Goal: Task Accomplishment & Management: Manage account settings

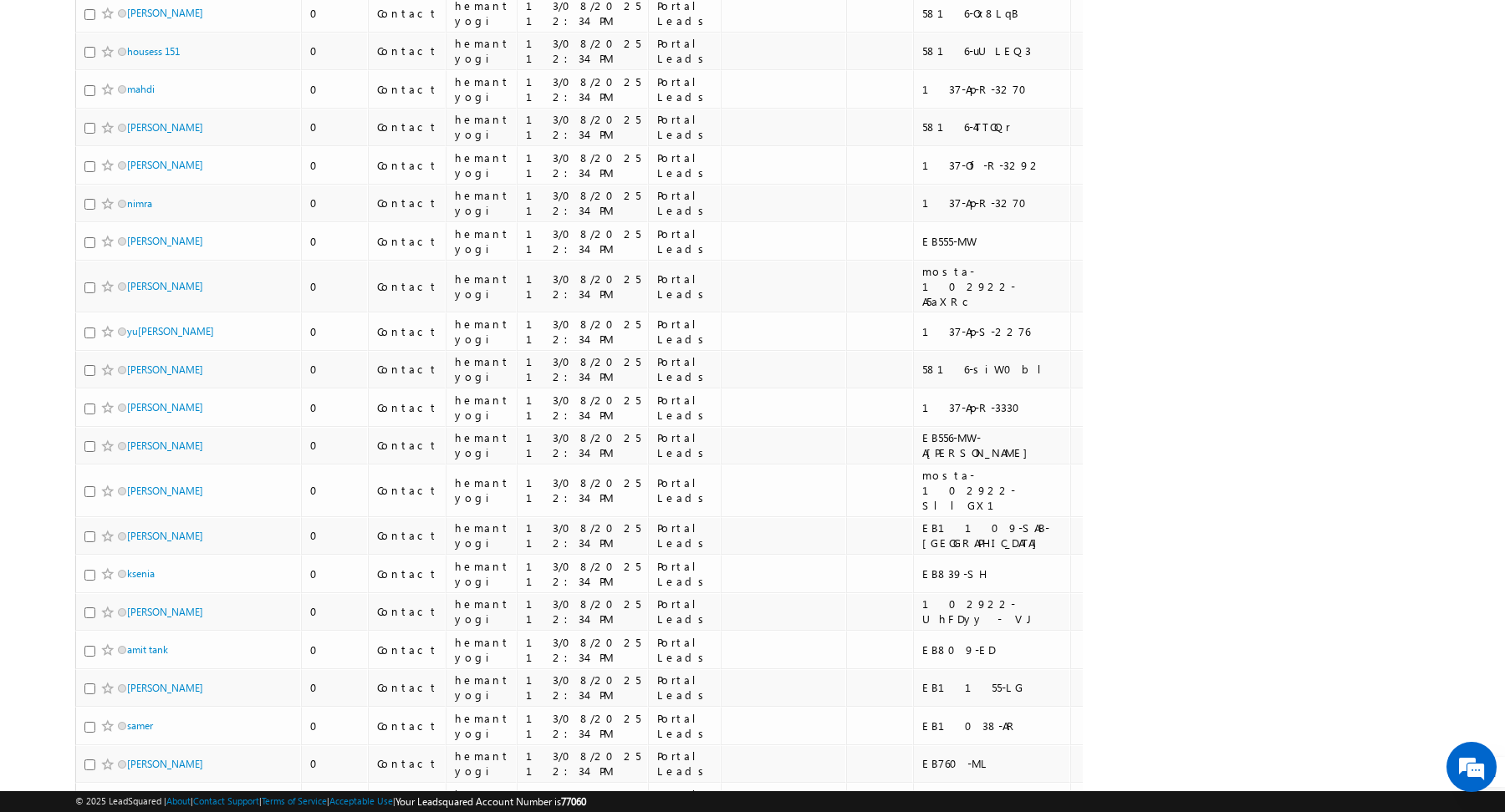
scroll to position [7074, 0]
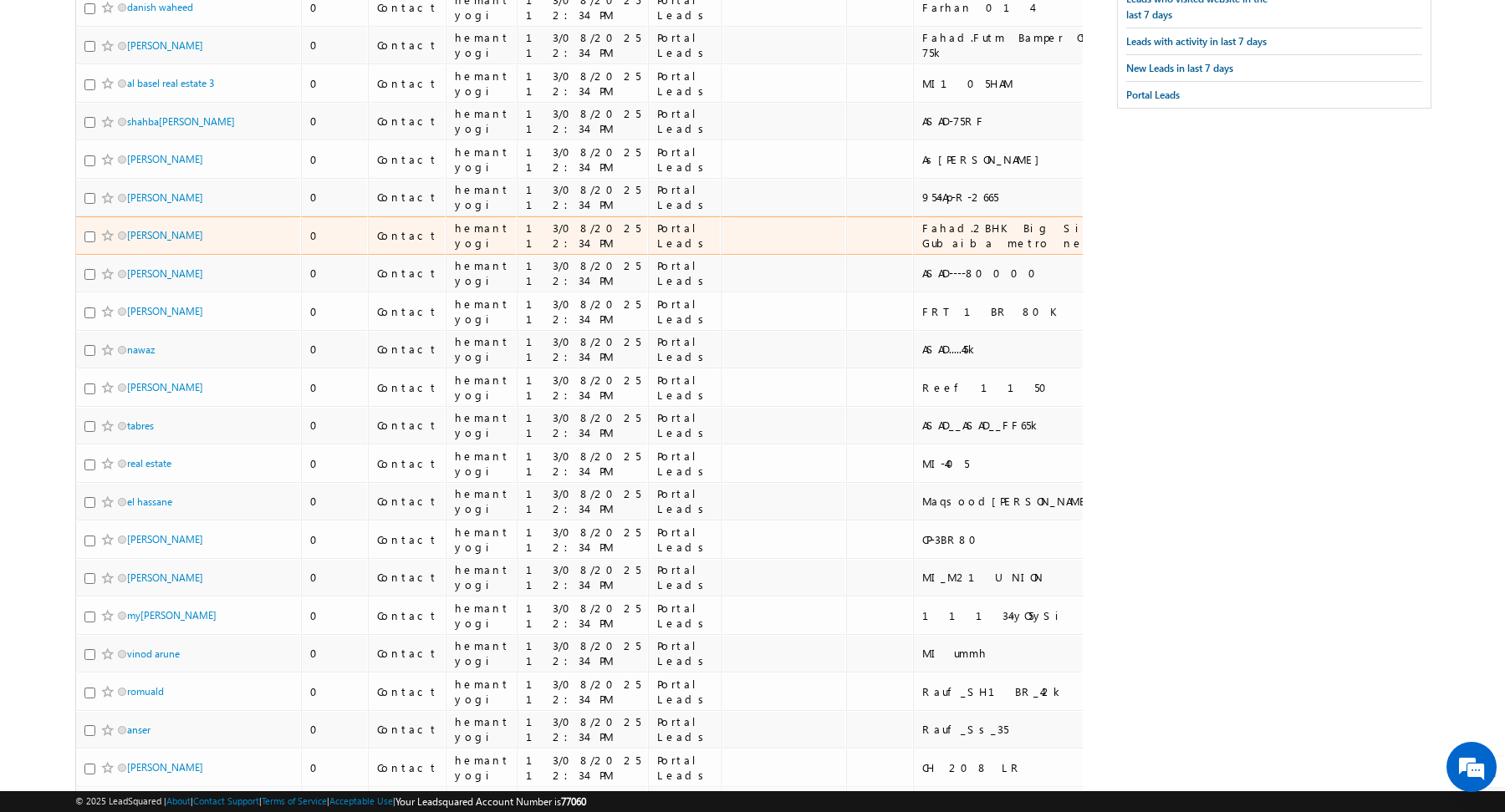
scroll to position [0, 0]
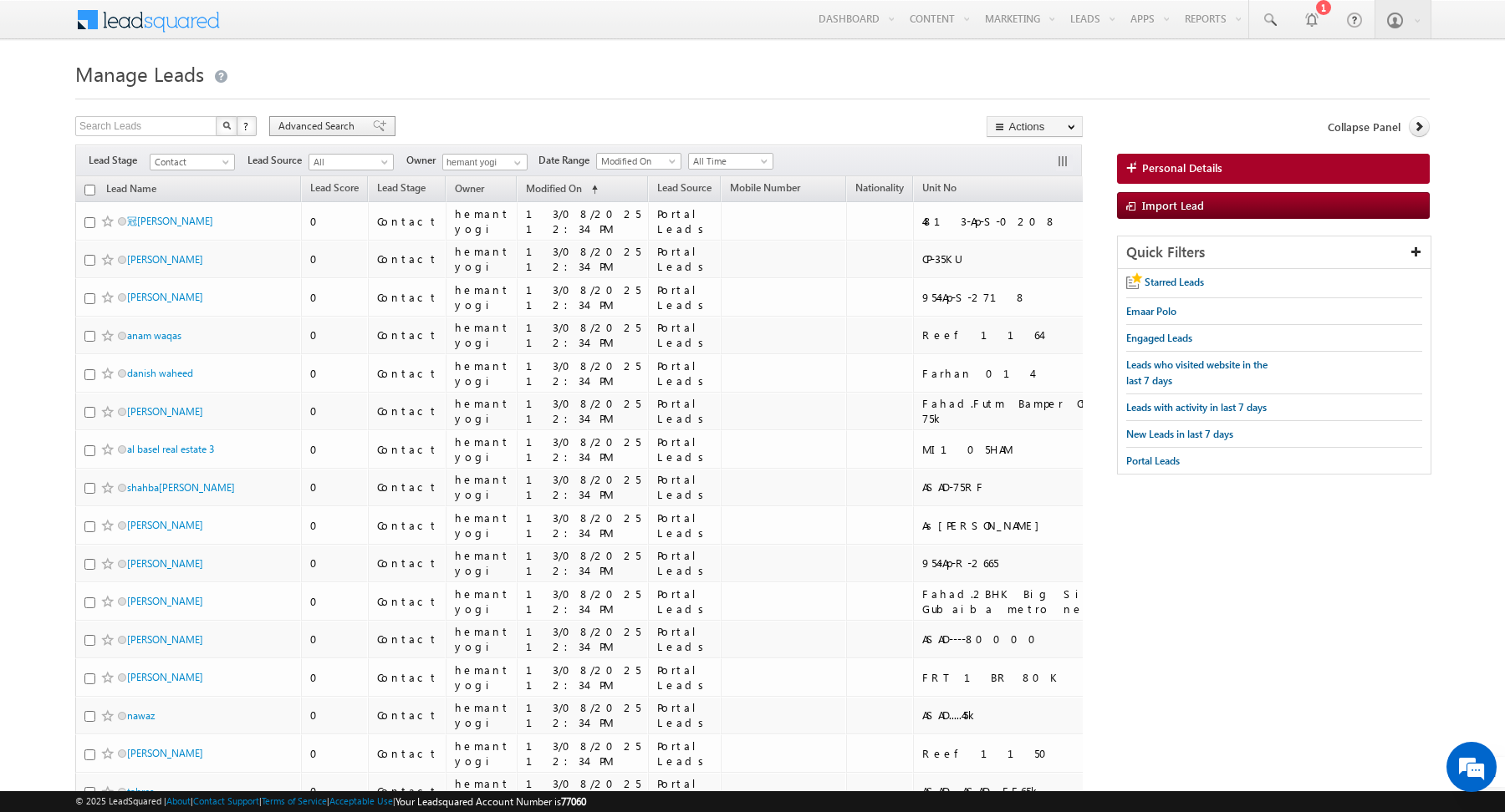
click at [340, 123] on span "Advanced Search" at bounding box center [320, 126] width 82 height 15
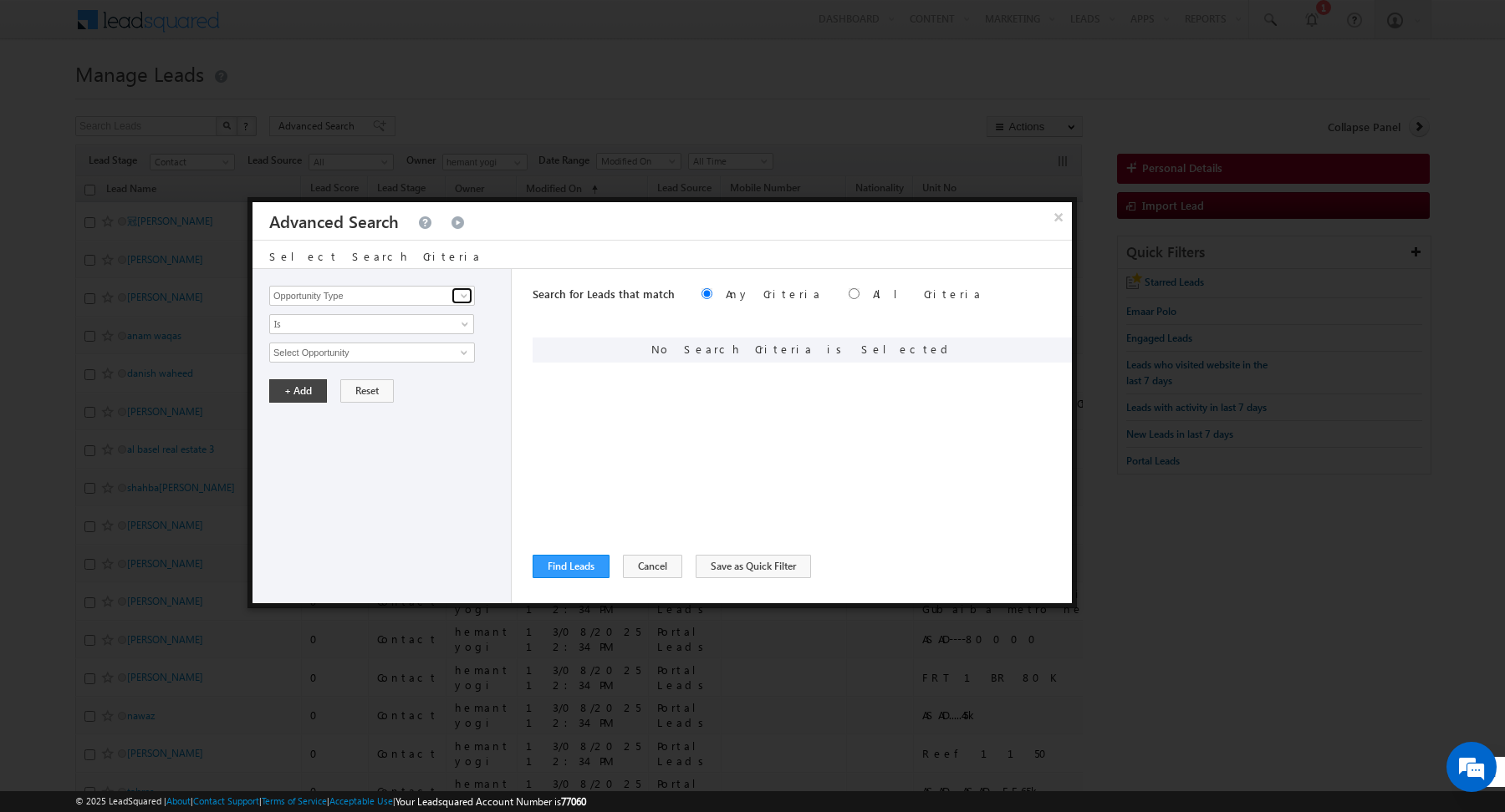
click at [464, 289] on span at bounding box center [464, 295] width 13 height 13
click at [324, 326] on link "Lead Source" at bounding box center [372, 330] width 206 height 19
type input "Lead Source"
click at [316, 322] on span "Is" at bounding box center [361, 324] width 182 height 15
click at [305, 356] on link "Is Not" at bounding box center [372, 358] width 204 height 15
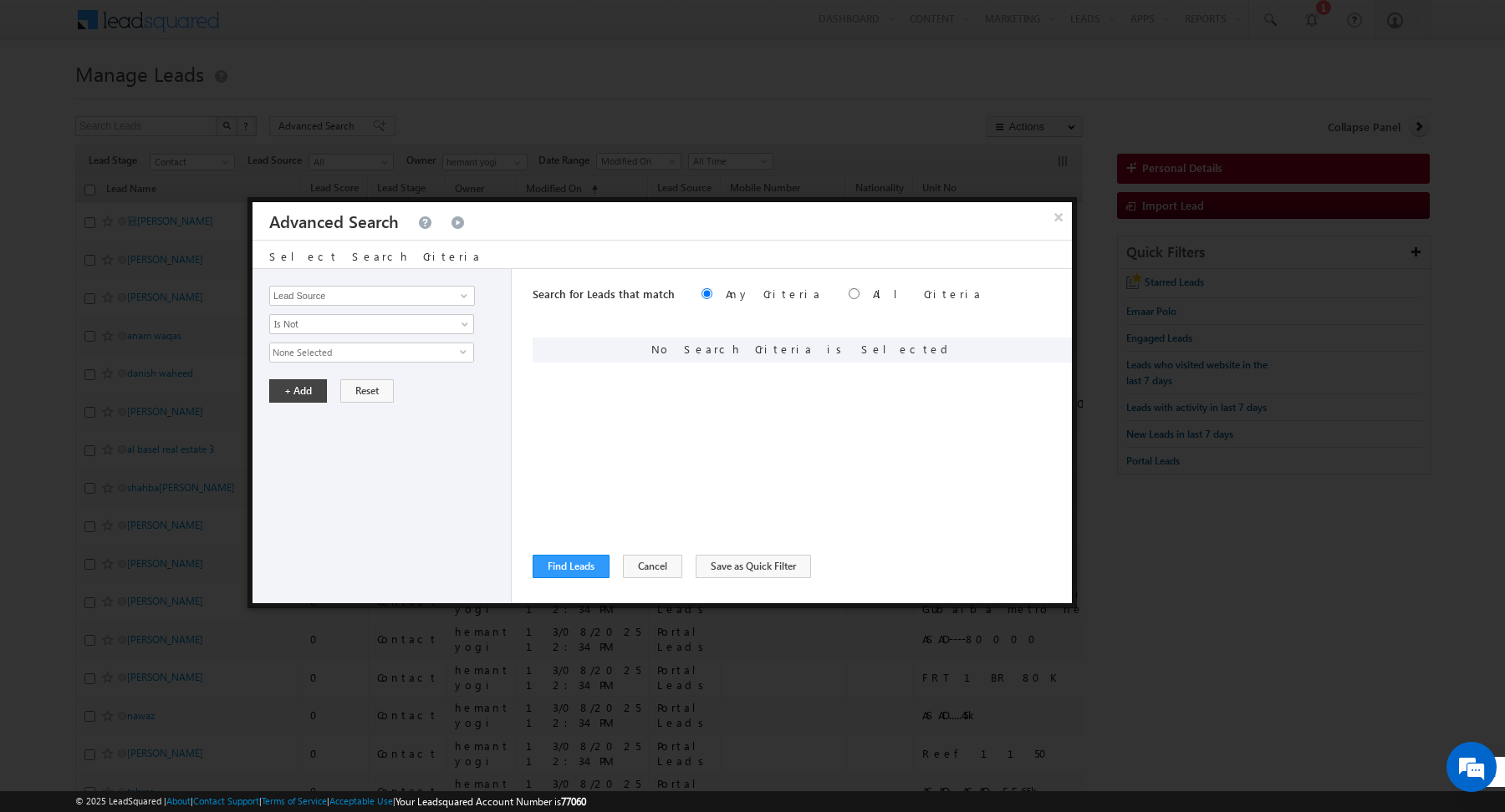
click at [333, 353] on span "None Selected" at bounding box center [365, 353] width 190 height 19
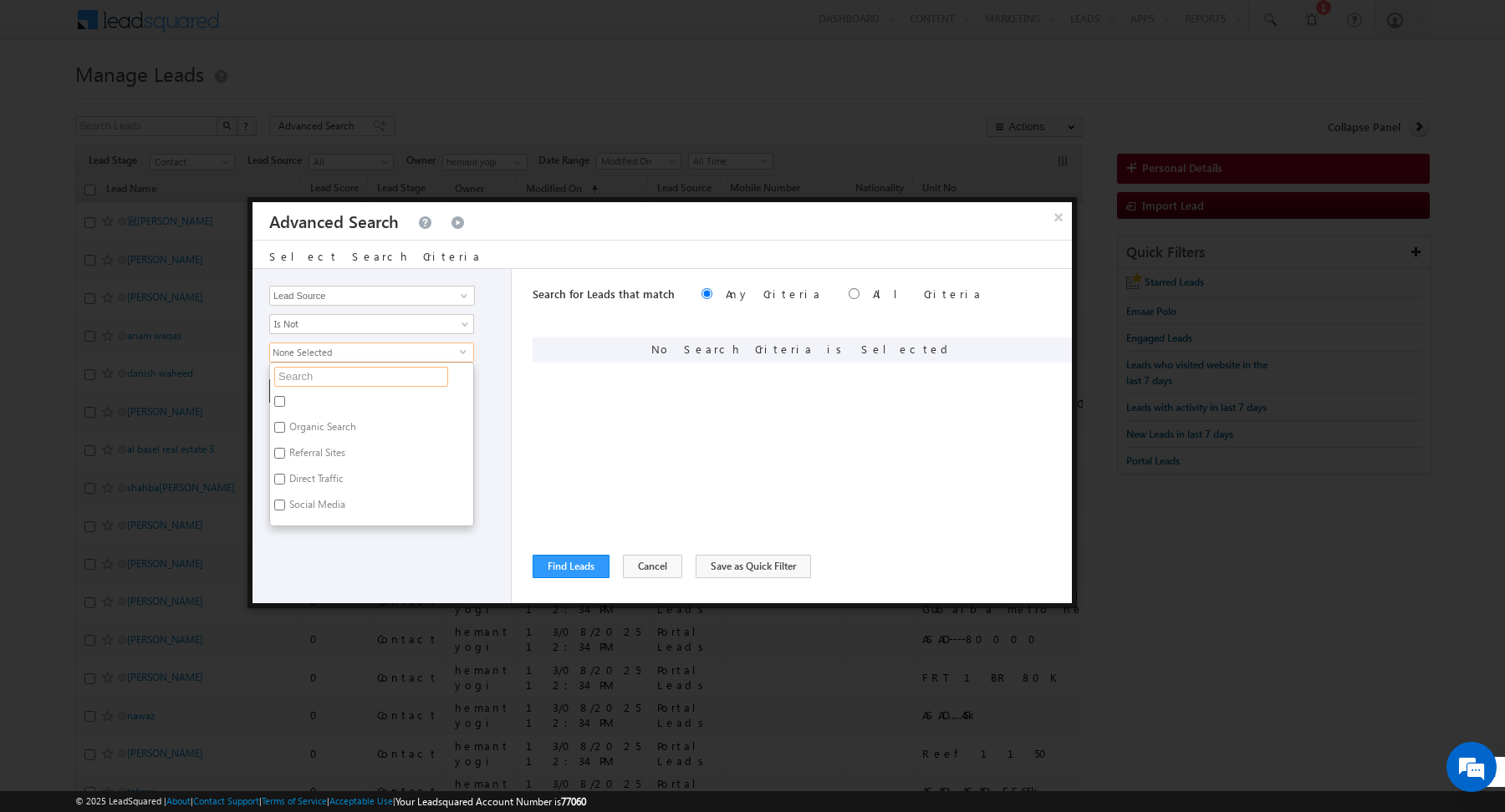
click at [321, 370] on input "text" at bounding box center [361, 377] width 174 height 20
type input "por"
click at [277, 422] on input "Portal Leads" at bounding box center [280, 428] width 11 height 11
checkbox input "true"
click at [621, 469] on div "Search for Leads that match Any Criteria All Criteria Note that the current tri…" at bounding box center [802, 436] width 539 height 334
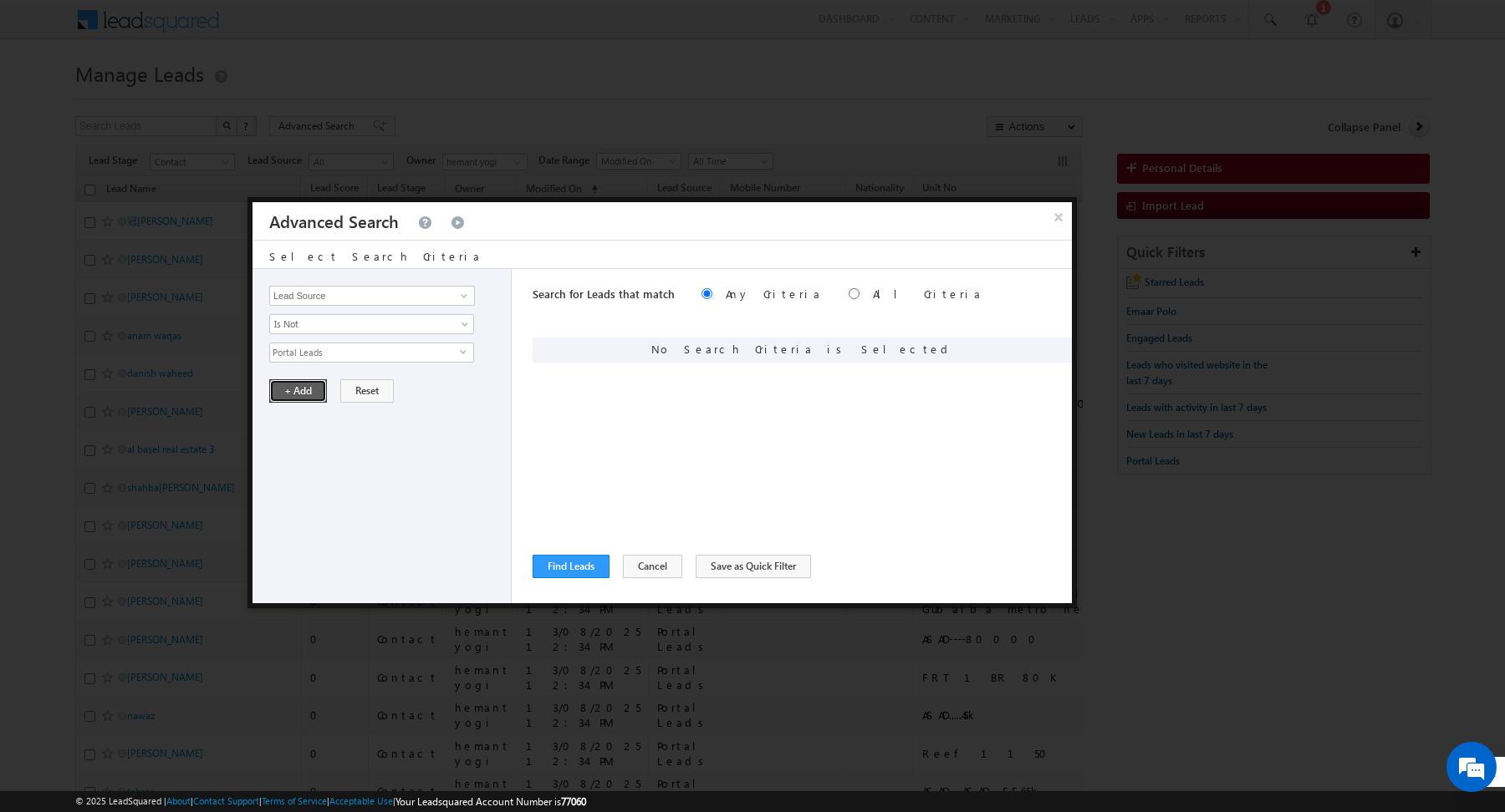
click at [296, 394] on button "+ Add" at bounding box center [298, 391] width 57 height 23
click at [570, 568] on button "Find Leads" at bounding box center [571, 566] width 77 height 23
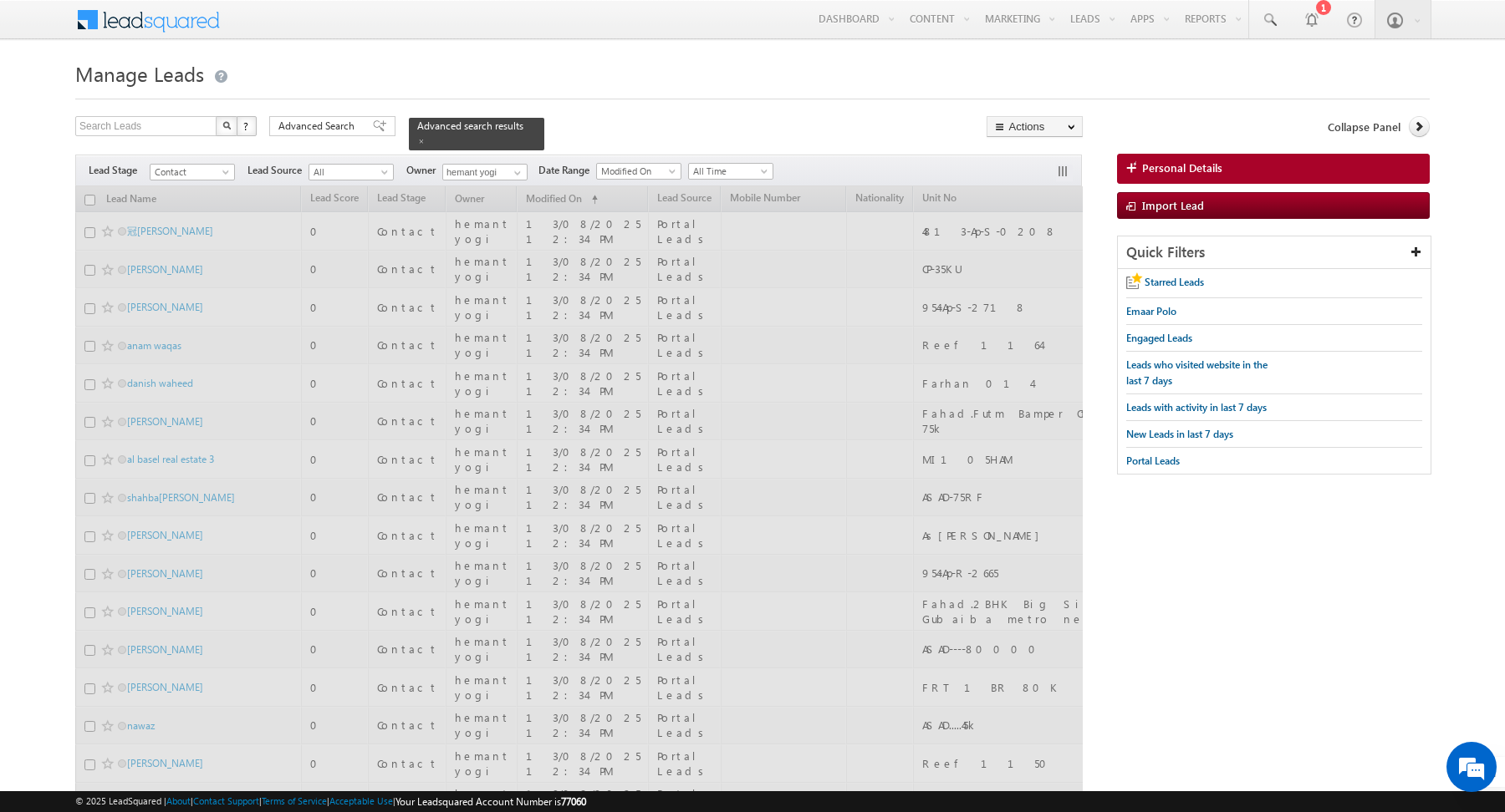
click at [620, 116] on div "Search Leads X ? 14166 results found Advanced Search Advanced Search Advanced s…" at bounding box center [579, 132] width 1008 height 34
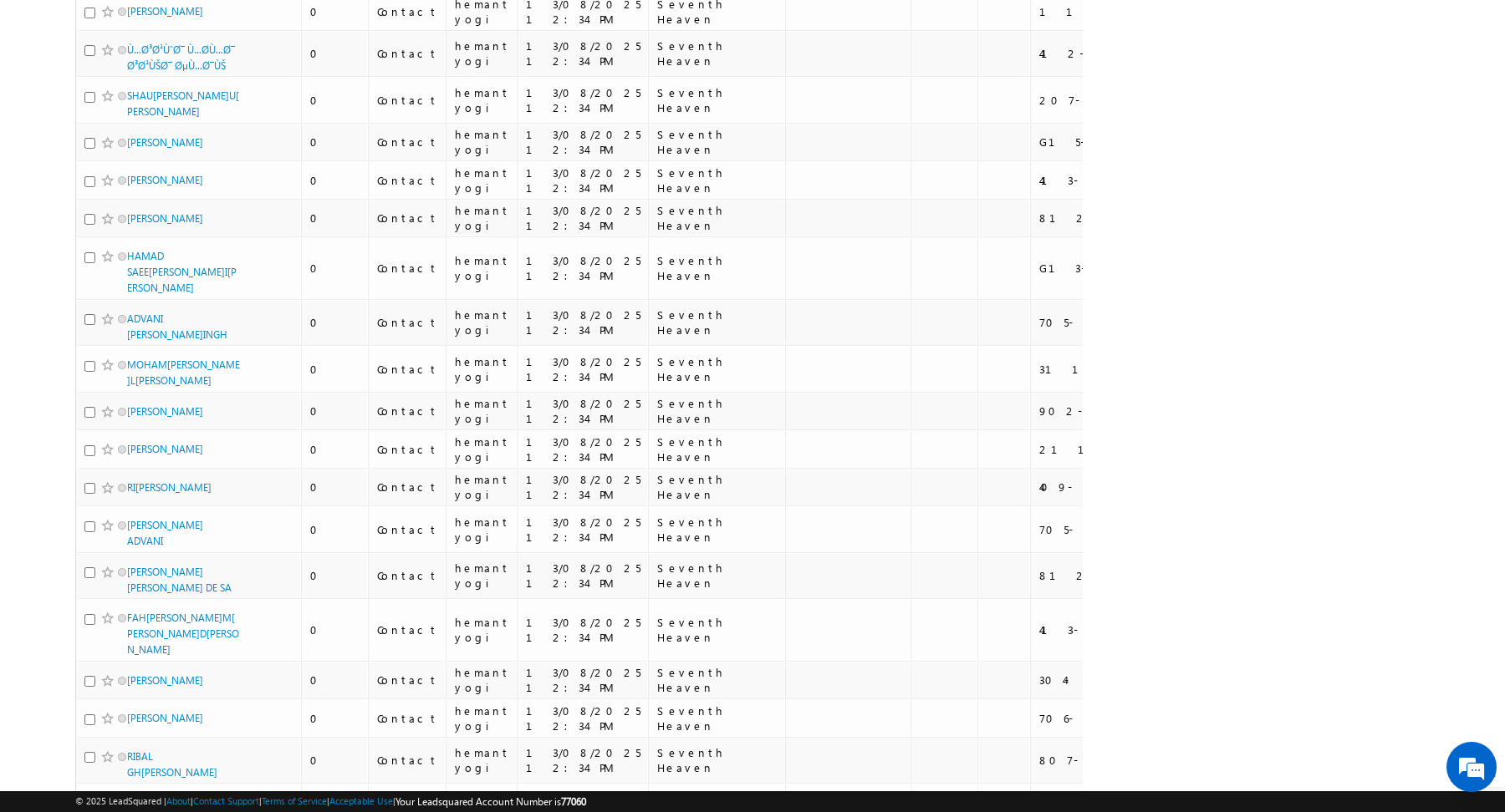
scroll to position [8738, 0]
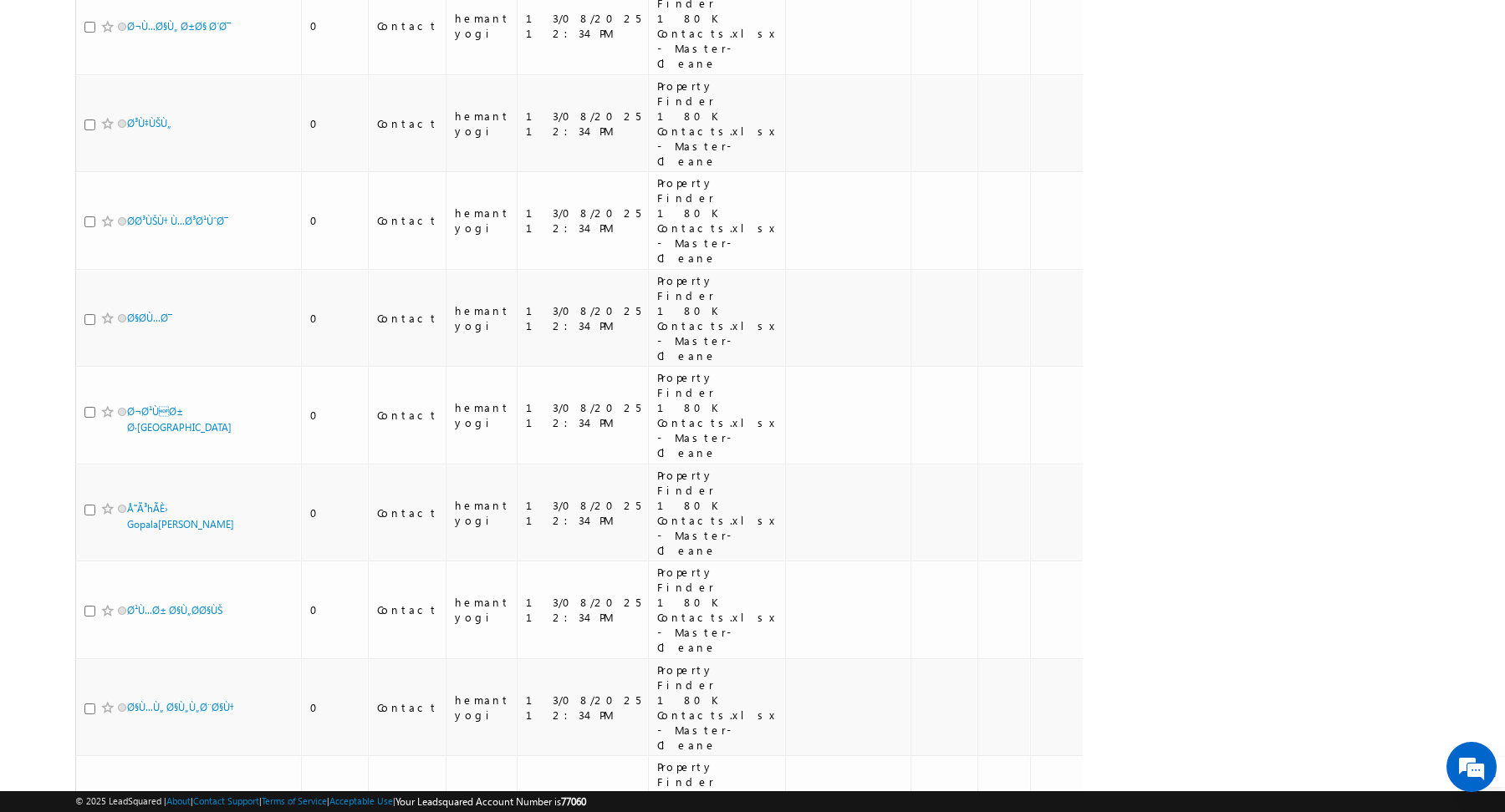
scroll to position [14413, 0]
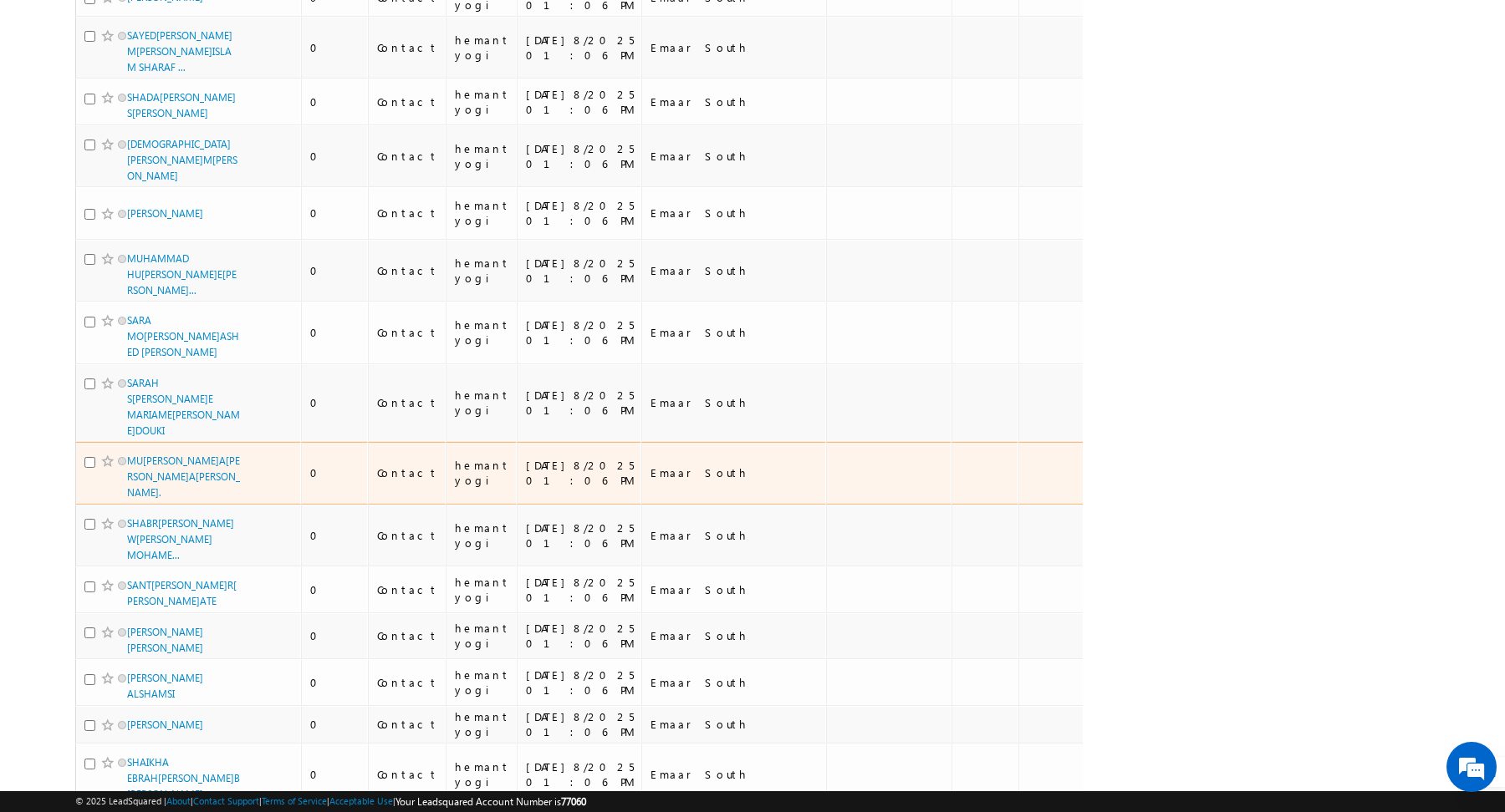
scroll to position [8383, 0]
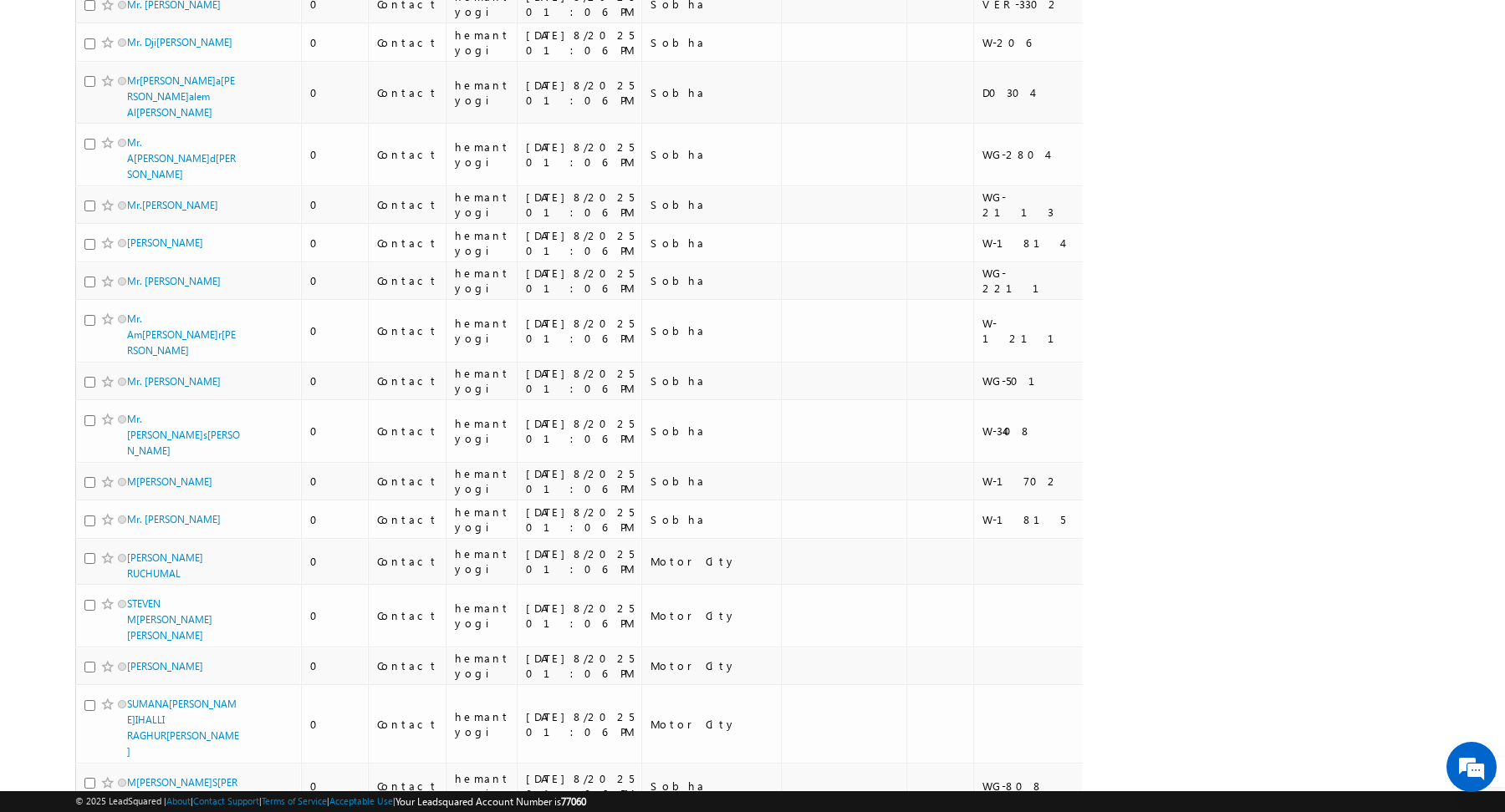
scroll to position [0, 0]
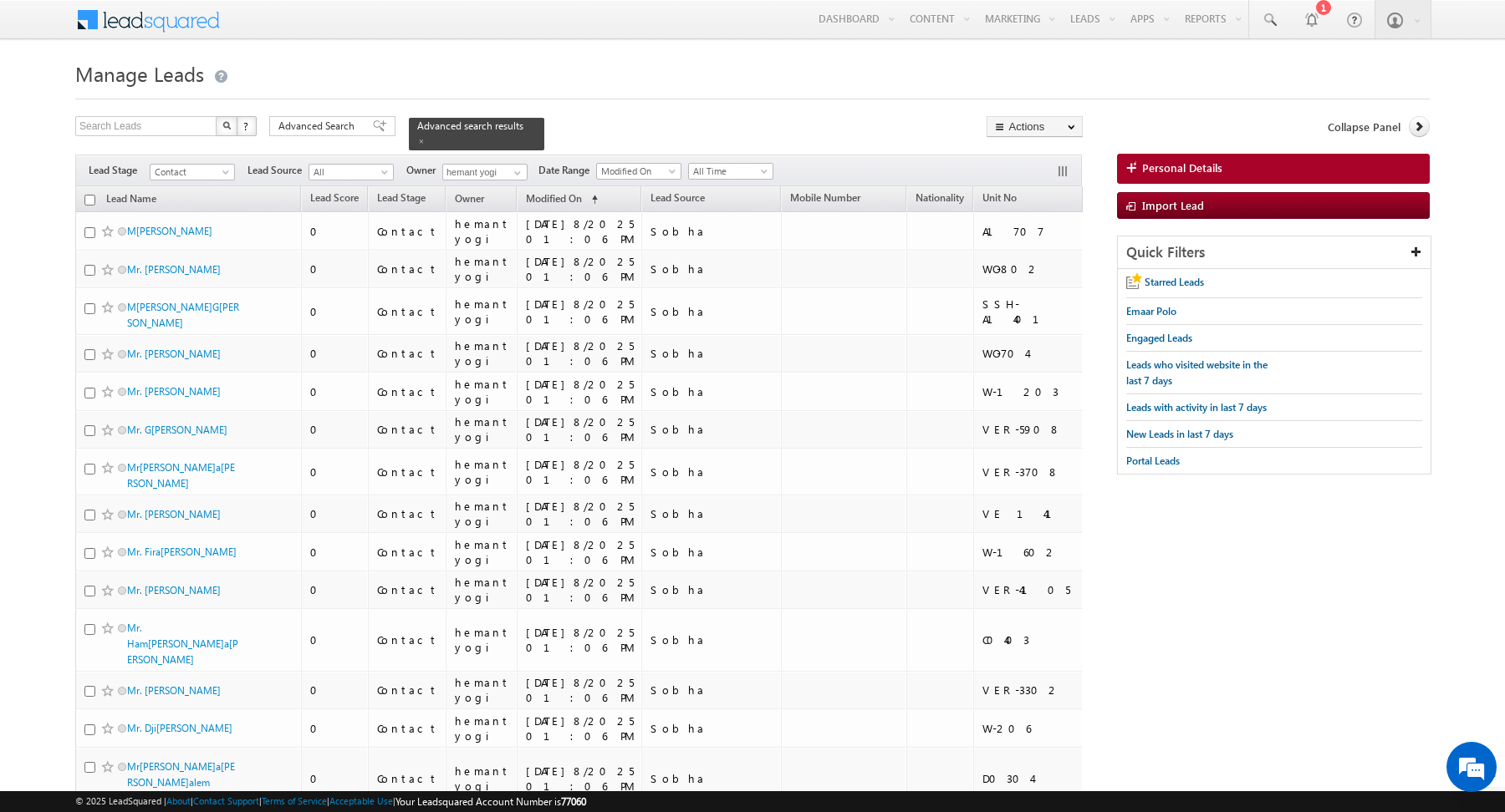
click at [90, 197] on input "checkbox" at bounding box center [90, 200] width 11 height 11
checkbox input "true"
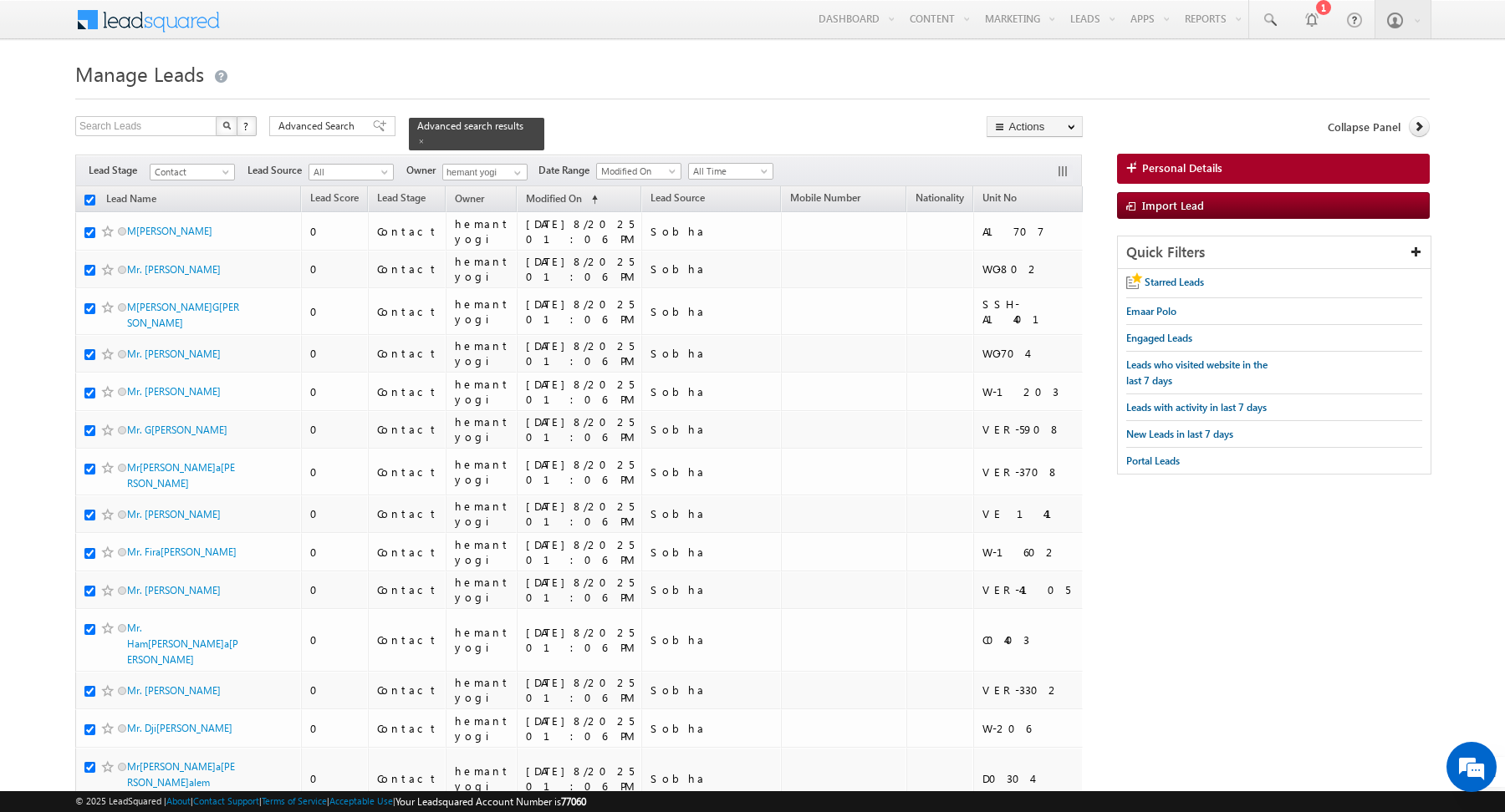
checkbox input "true"
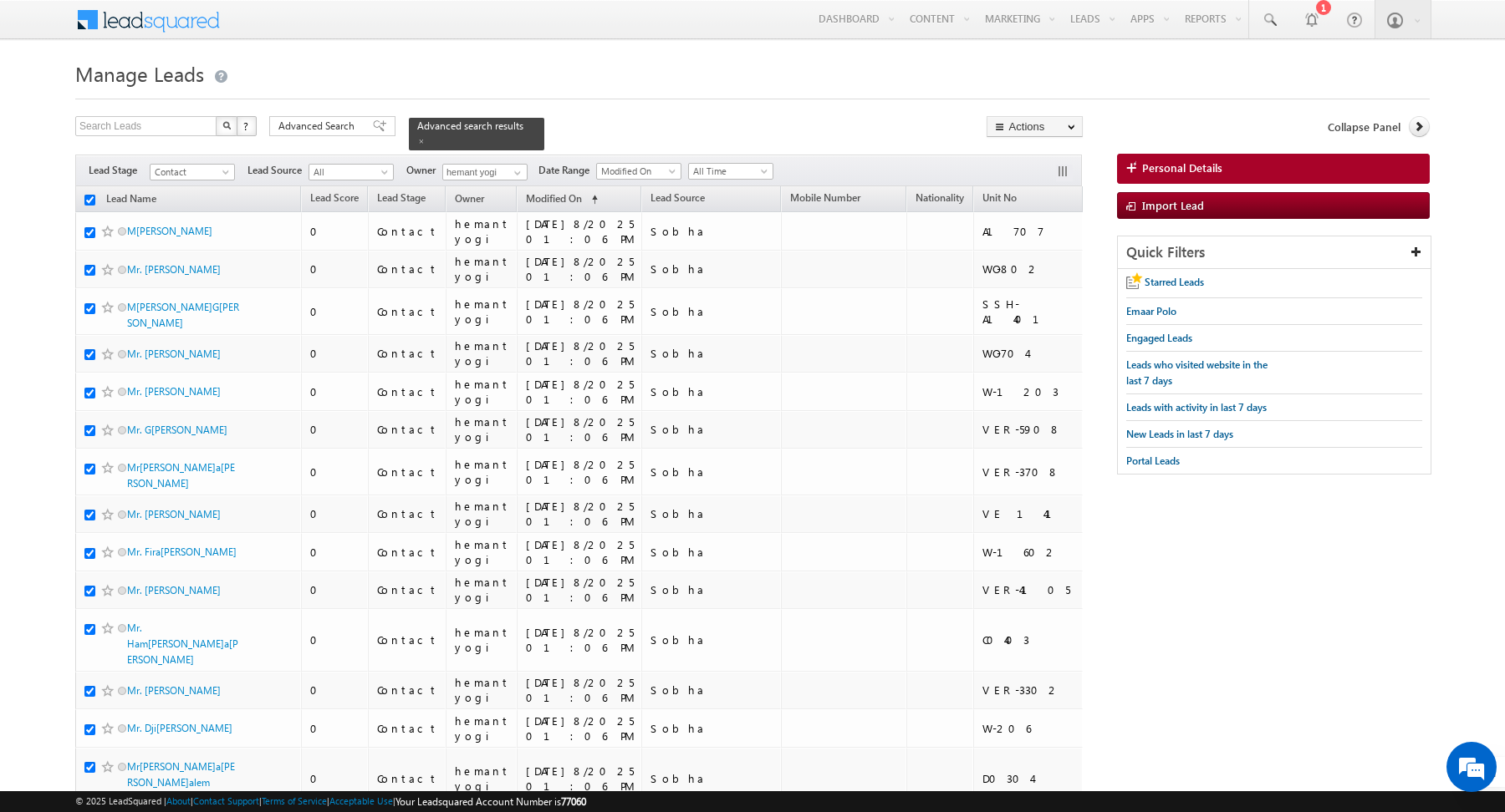
checkbox input "true"
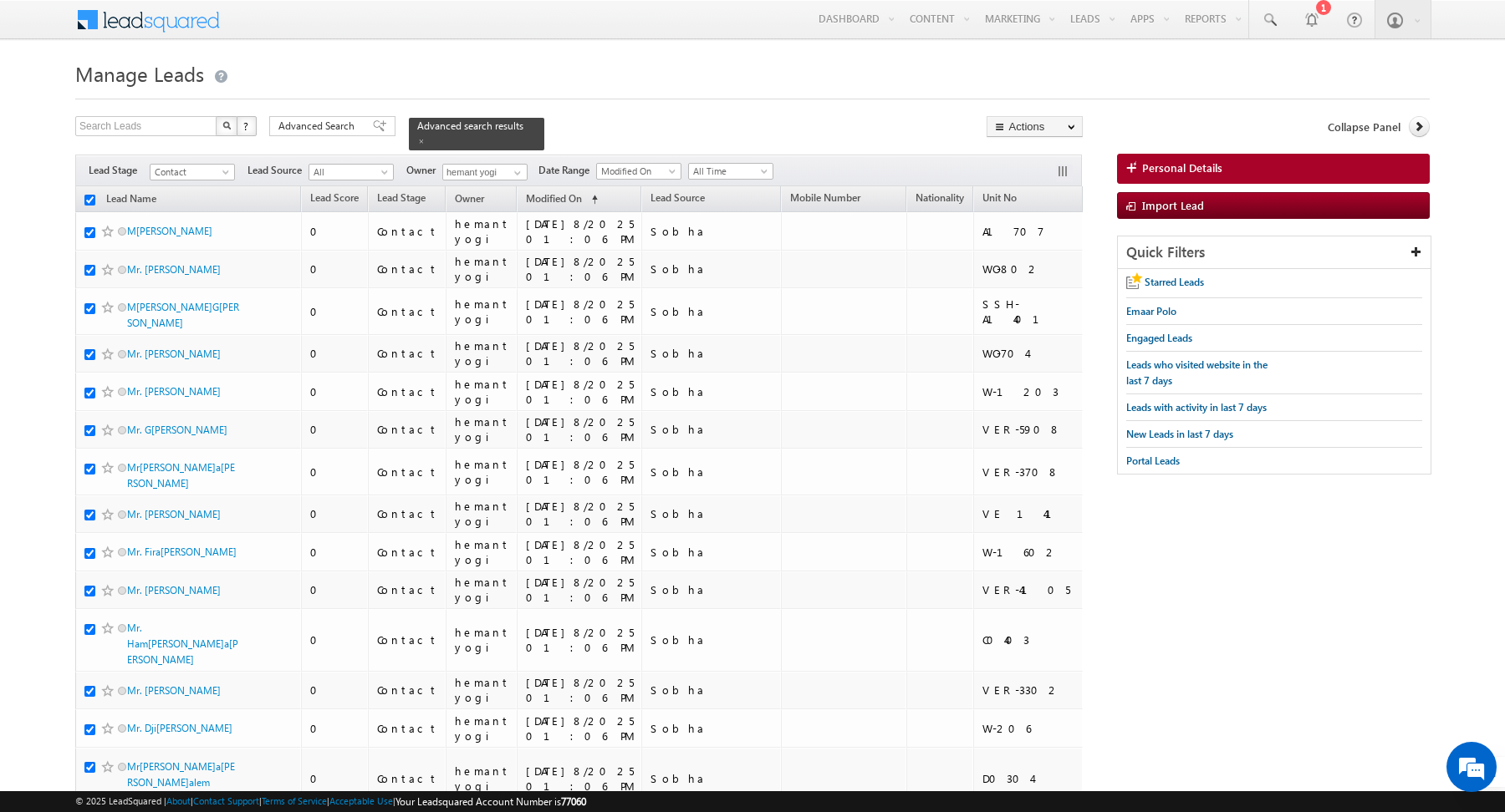
checkbox input "true"
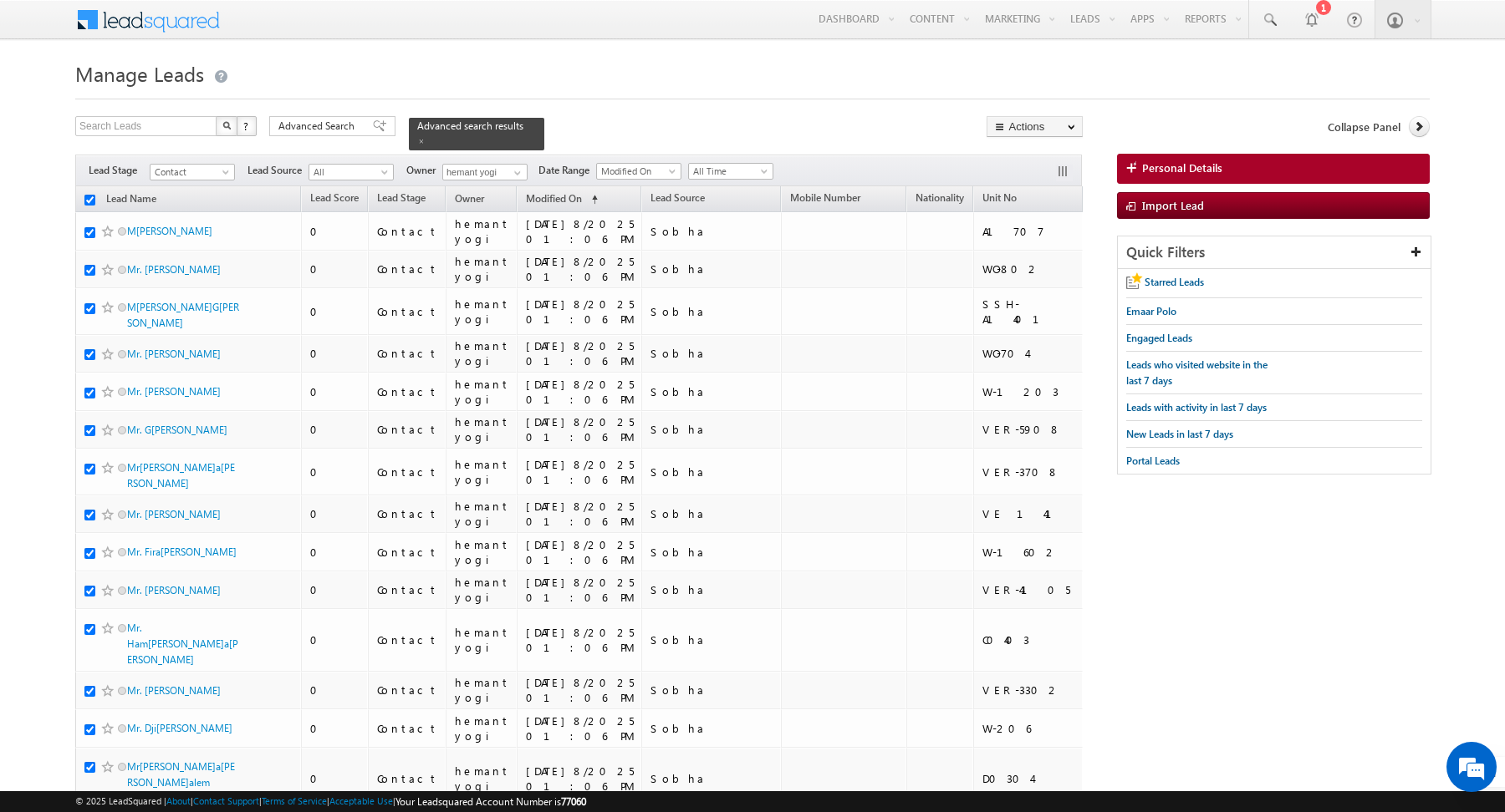
checkbox input "true"
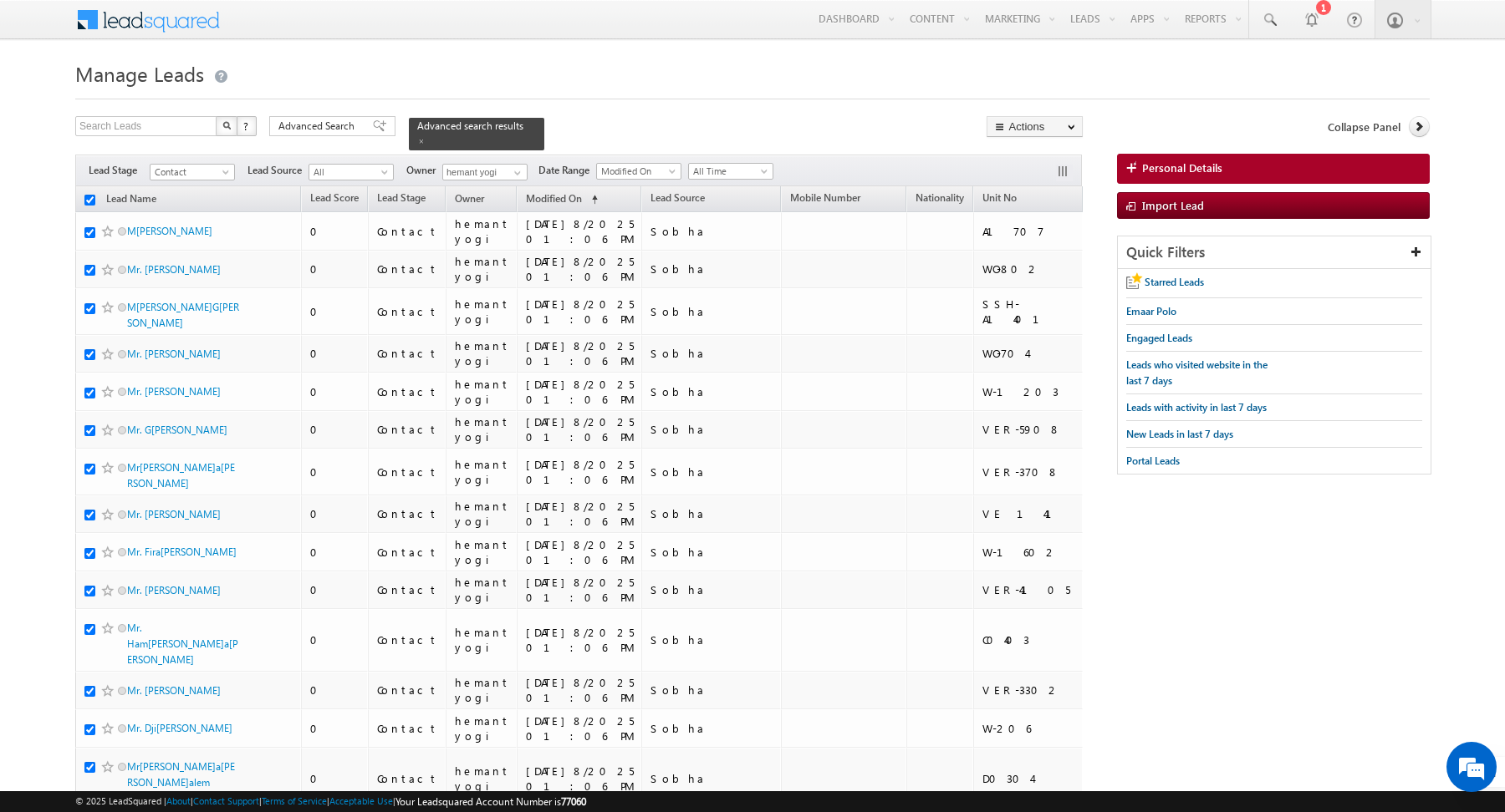
checkbox input "true"
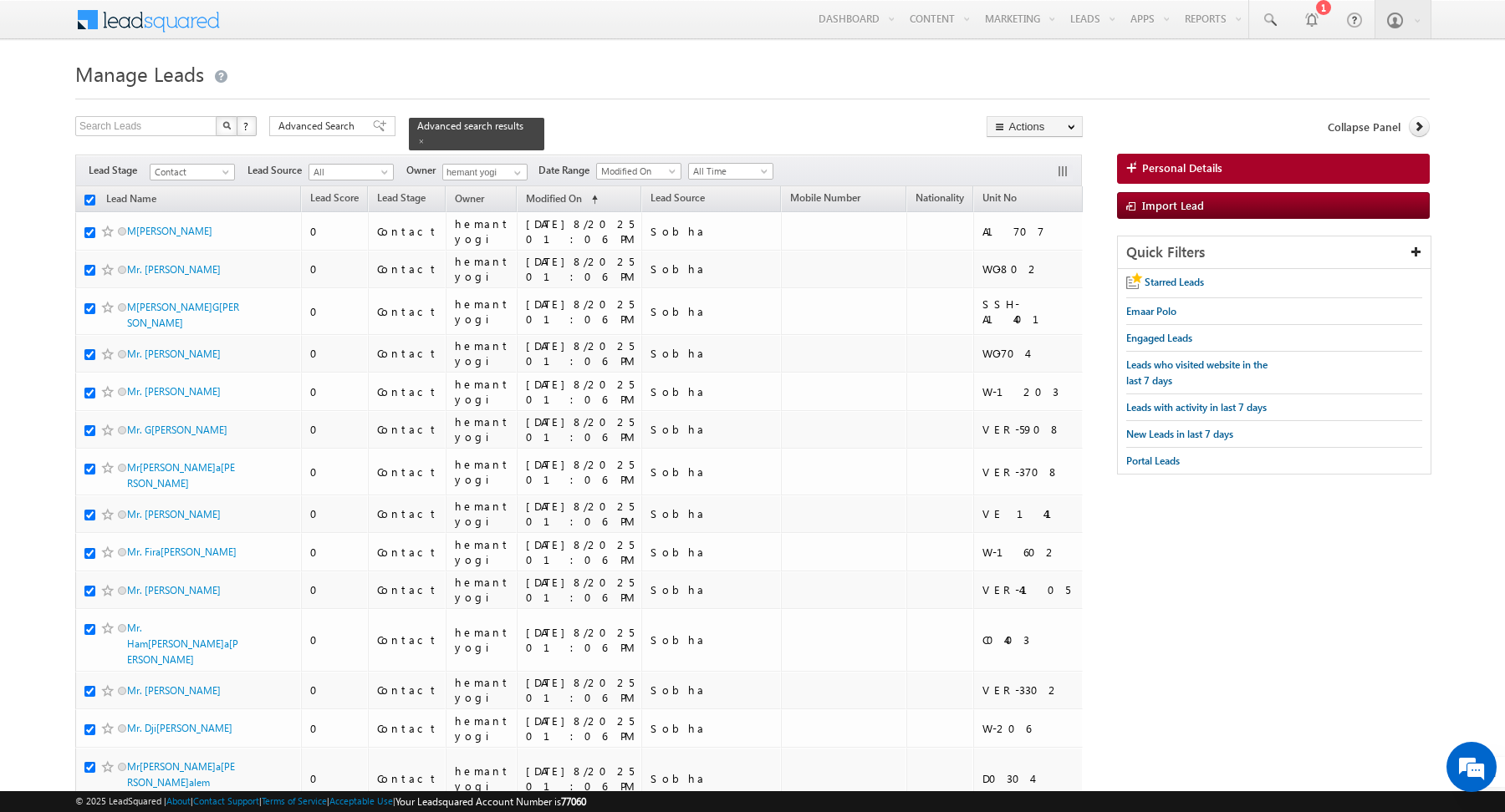
checkbox input "true"
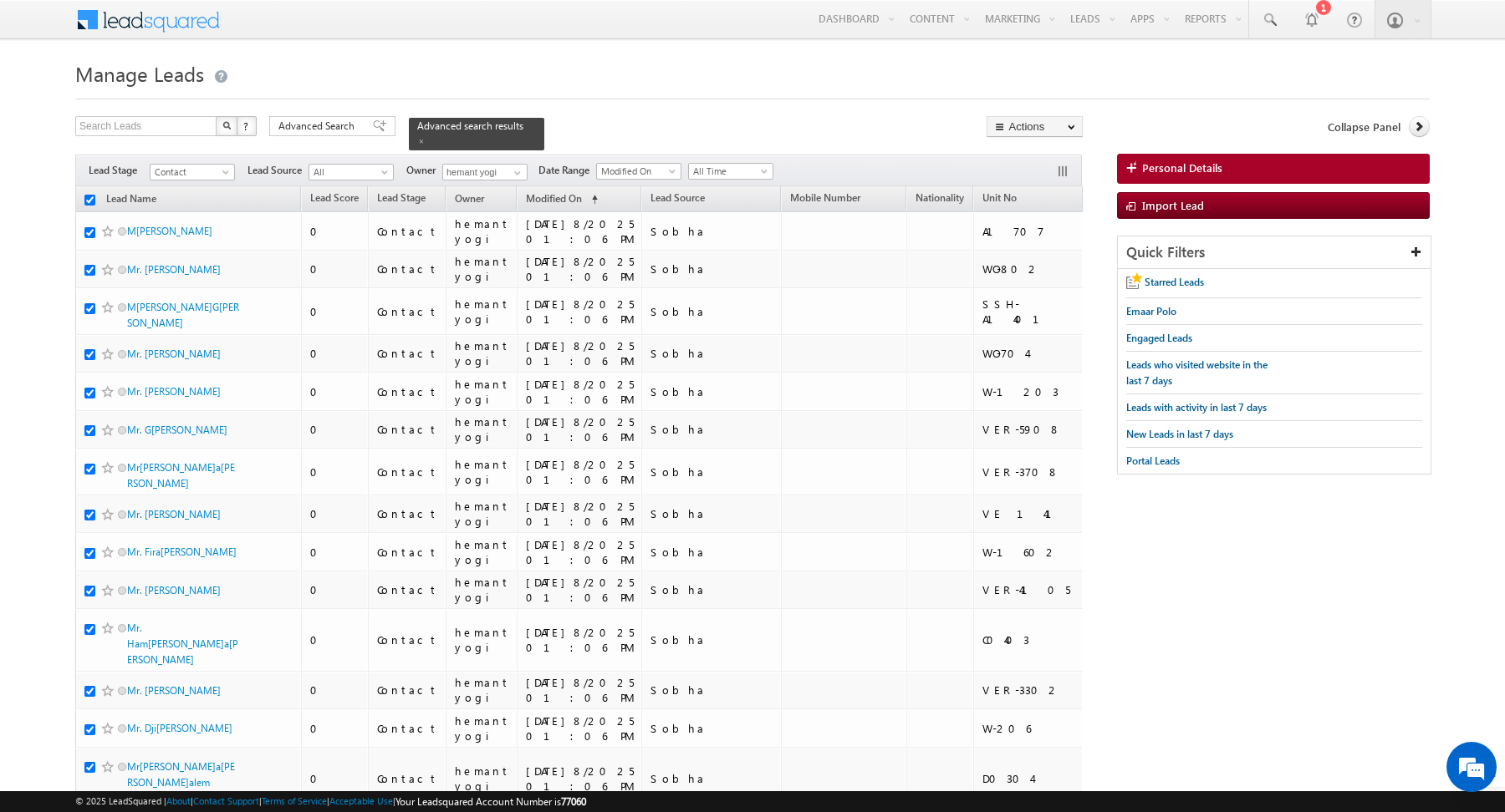
checkbox input "true"
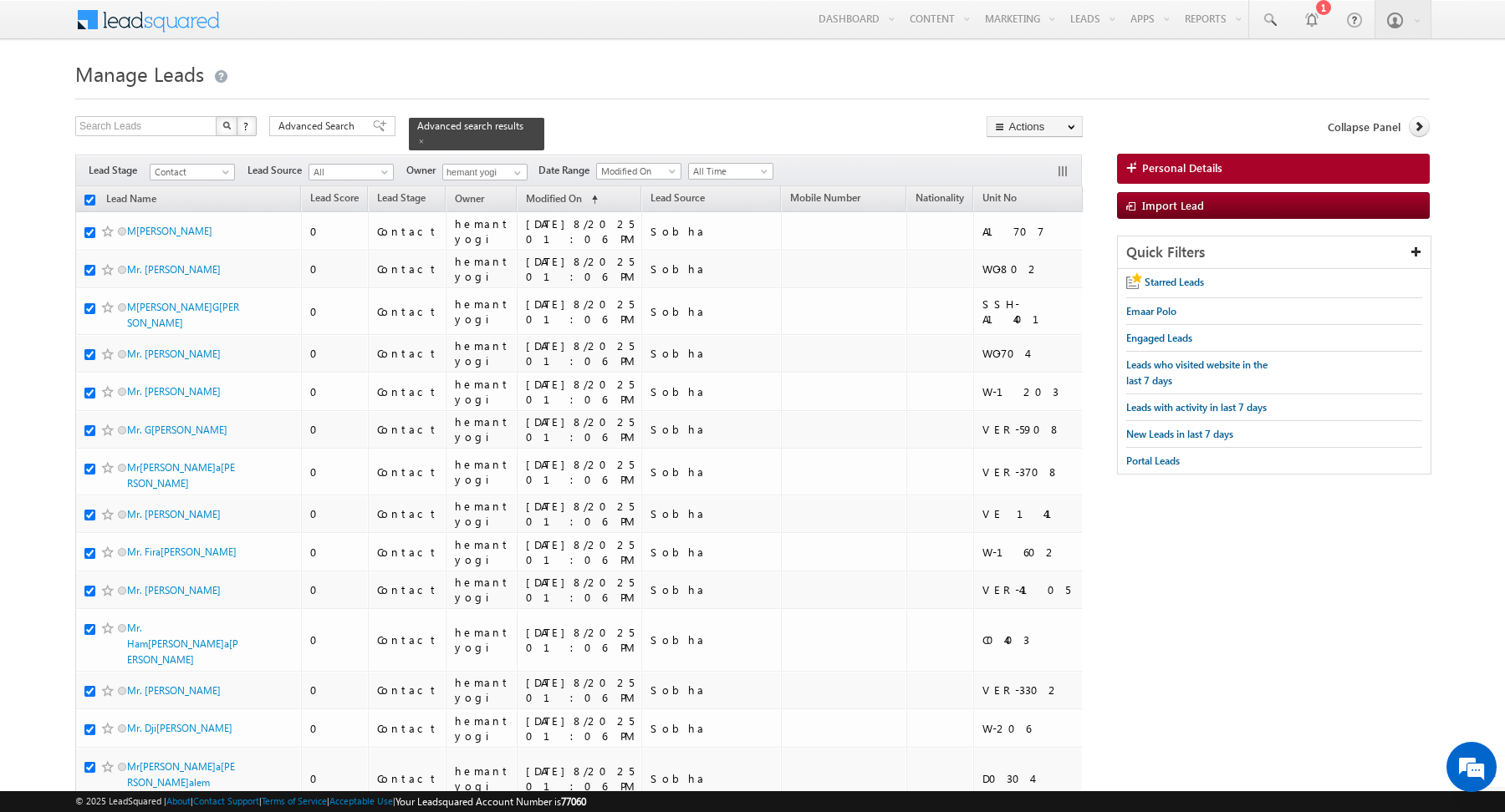
checkbox input "true"
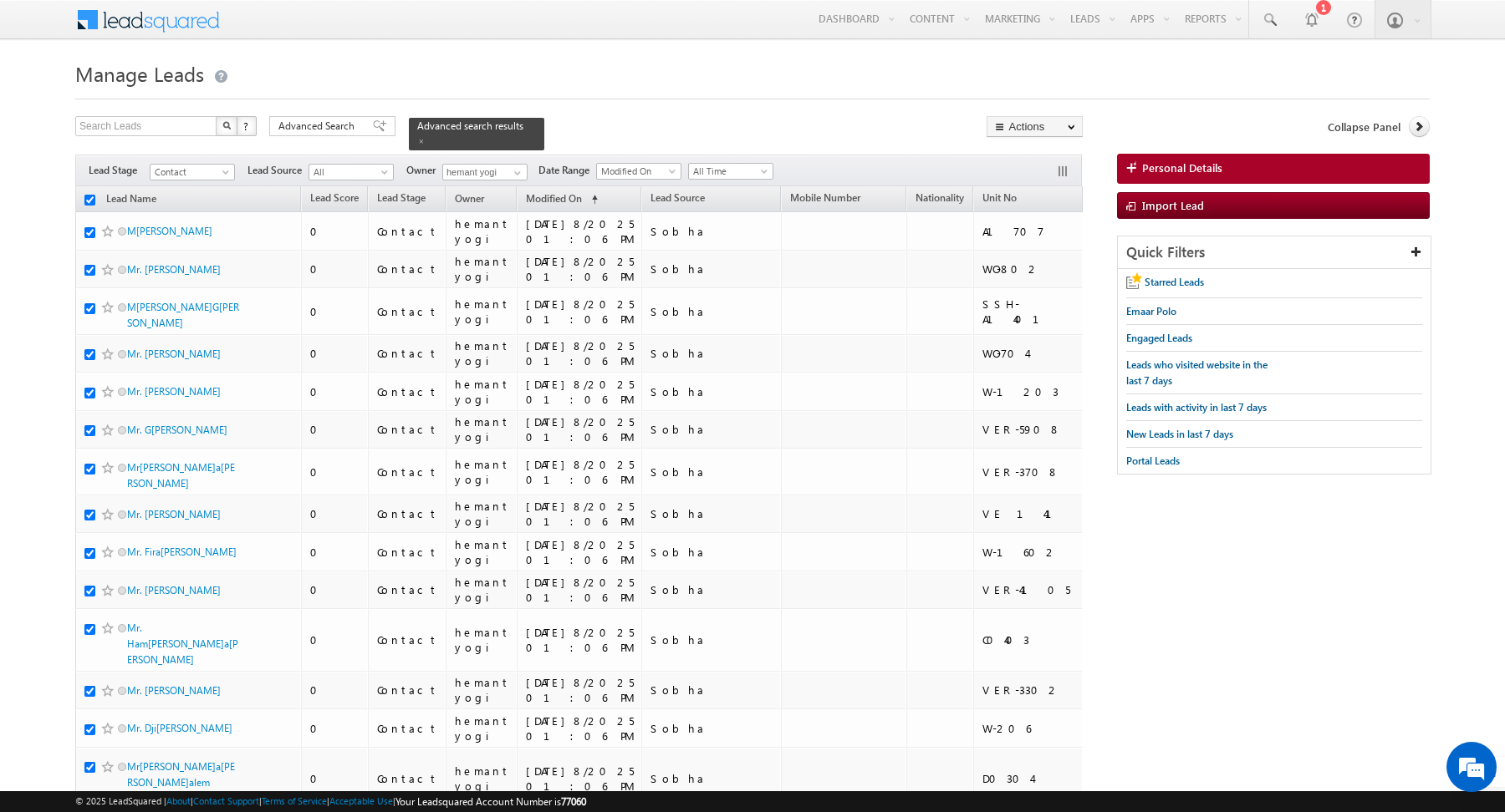
checkbox input "true"
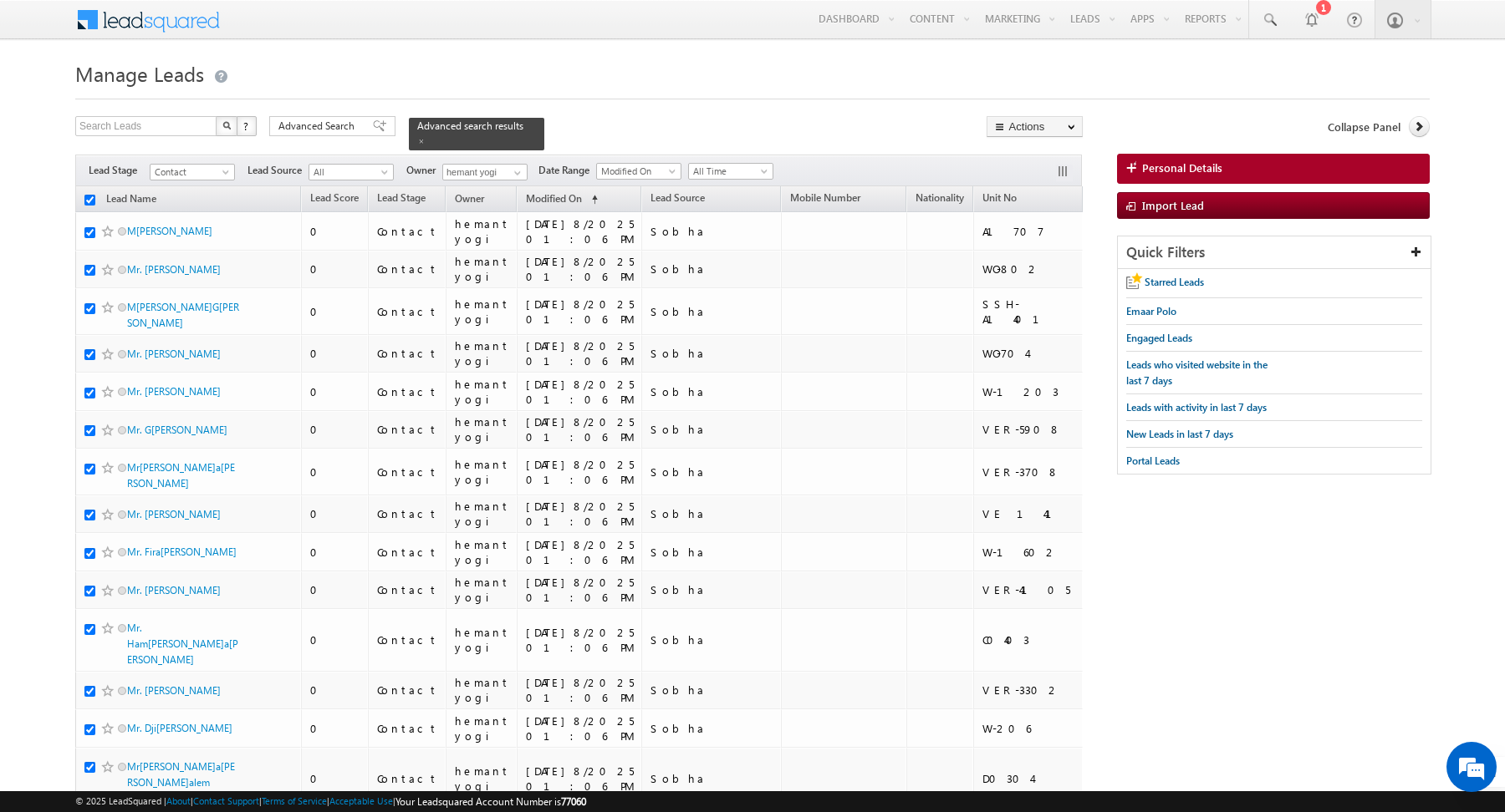
checkbox input "true"
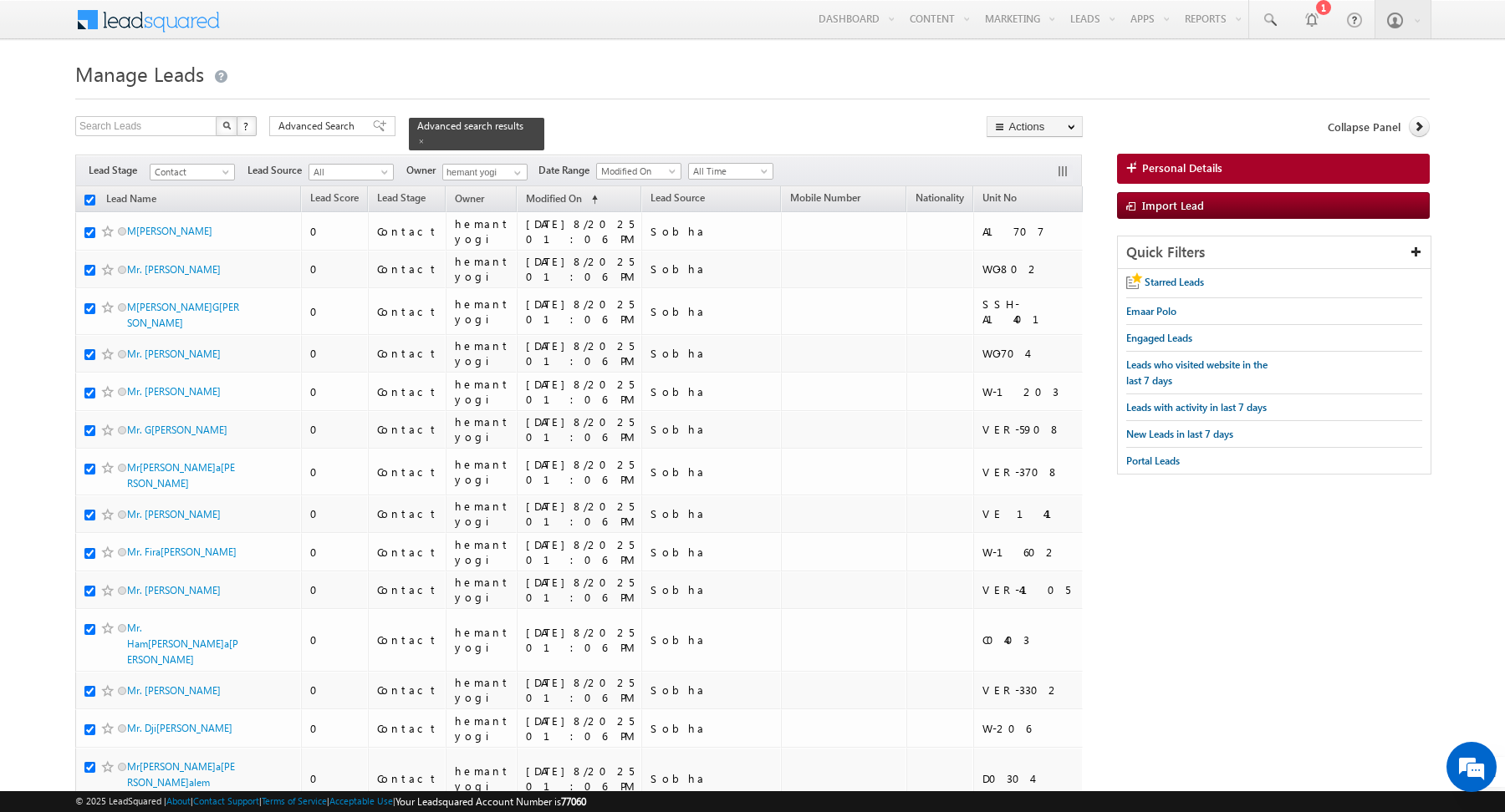
checkbox input "true"
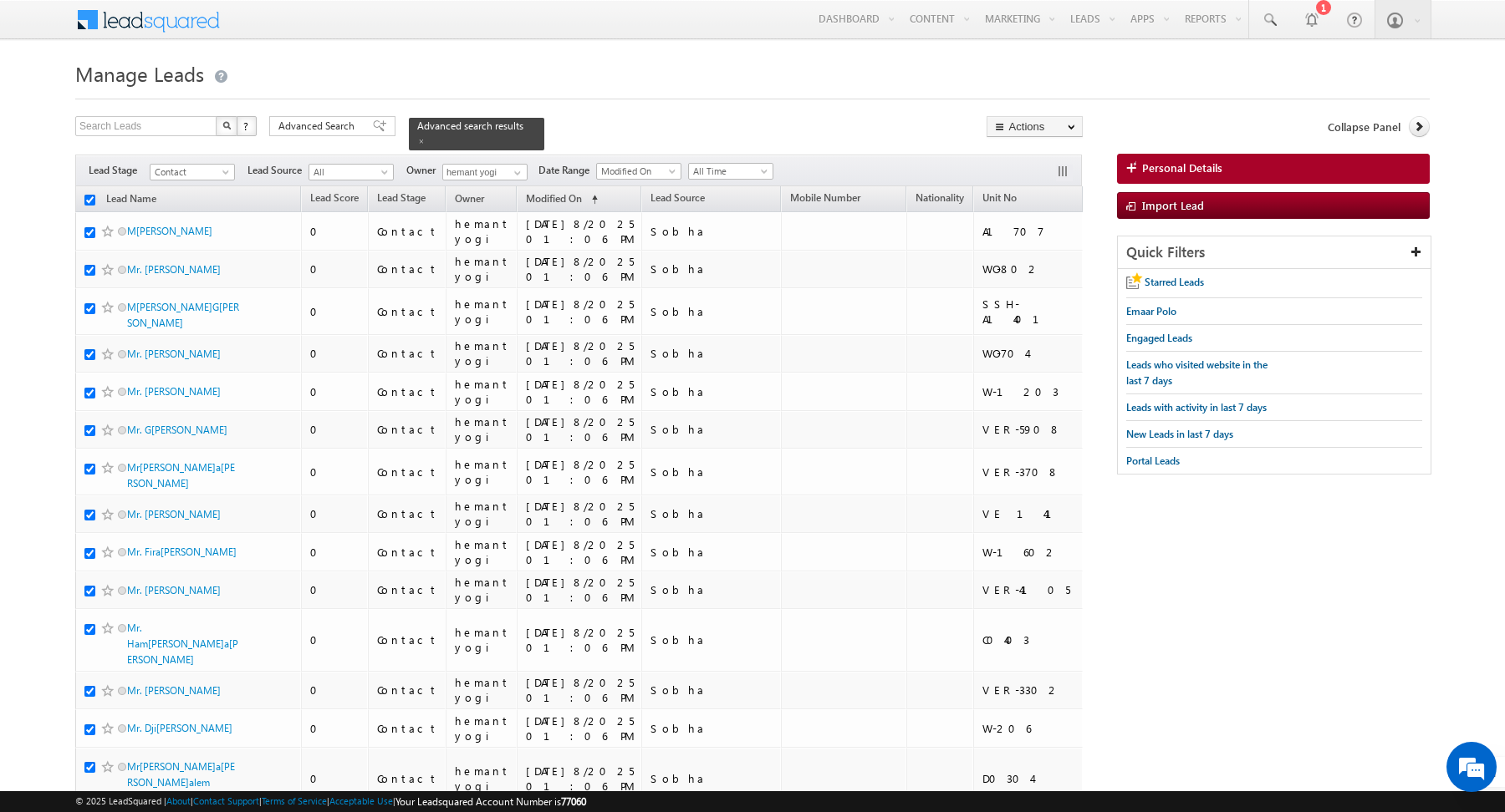
checkbox input "true"
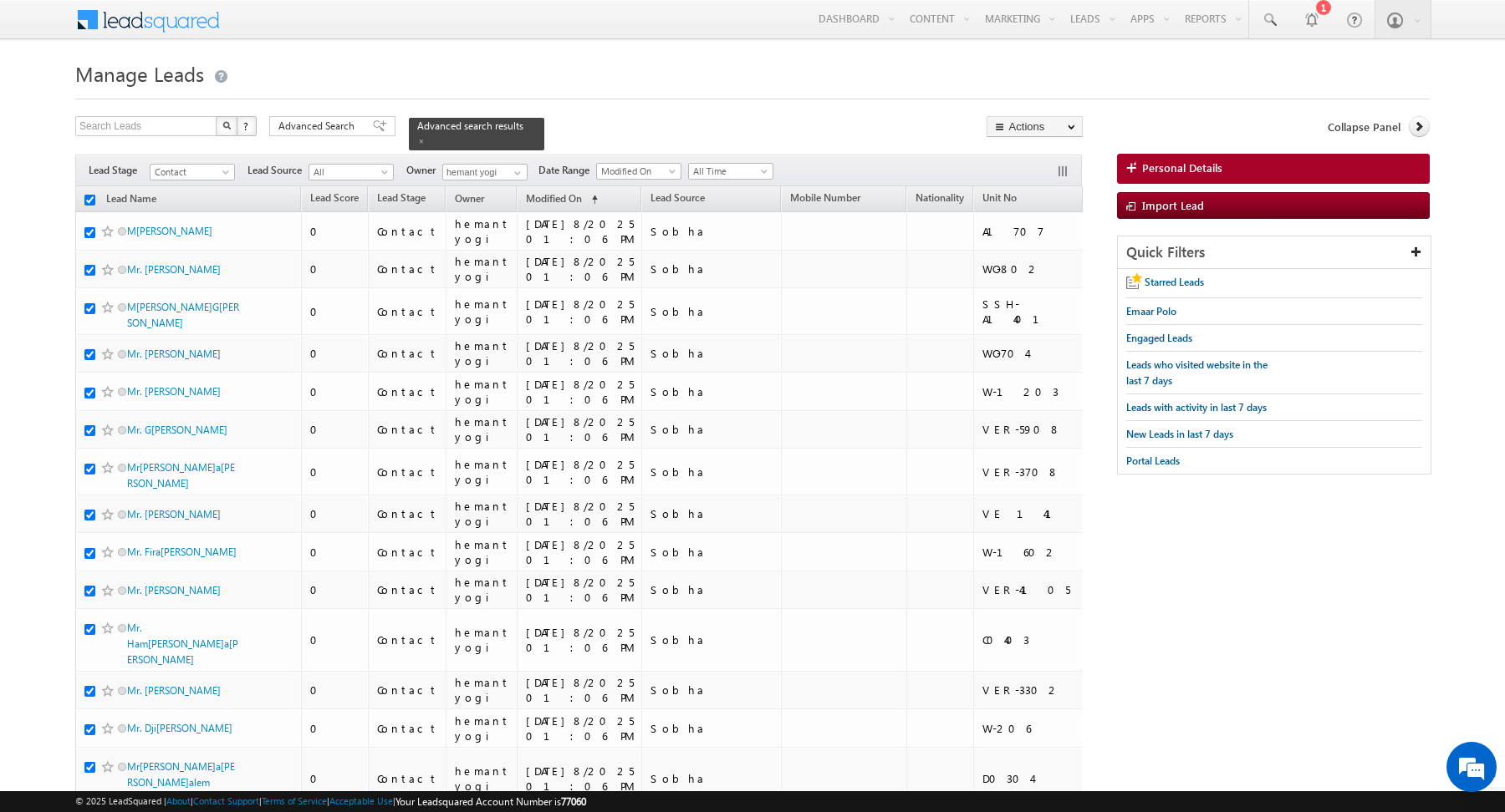
checkbox input "true"
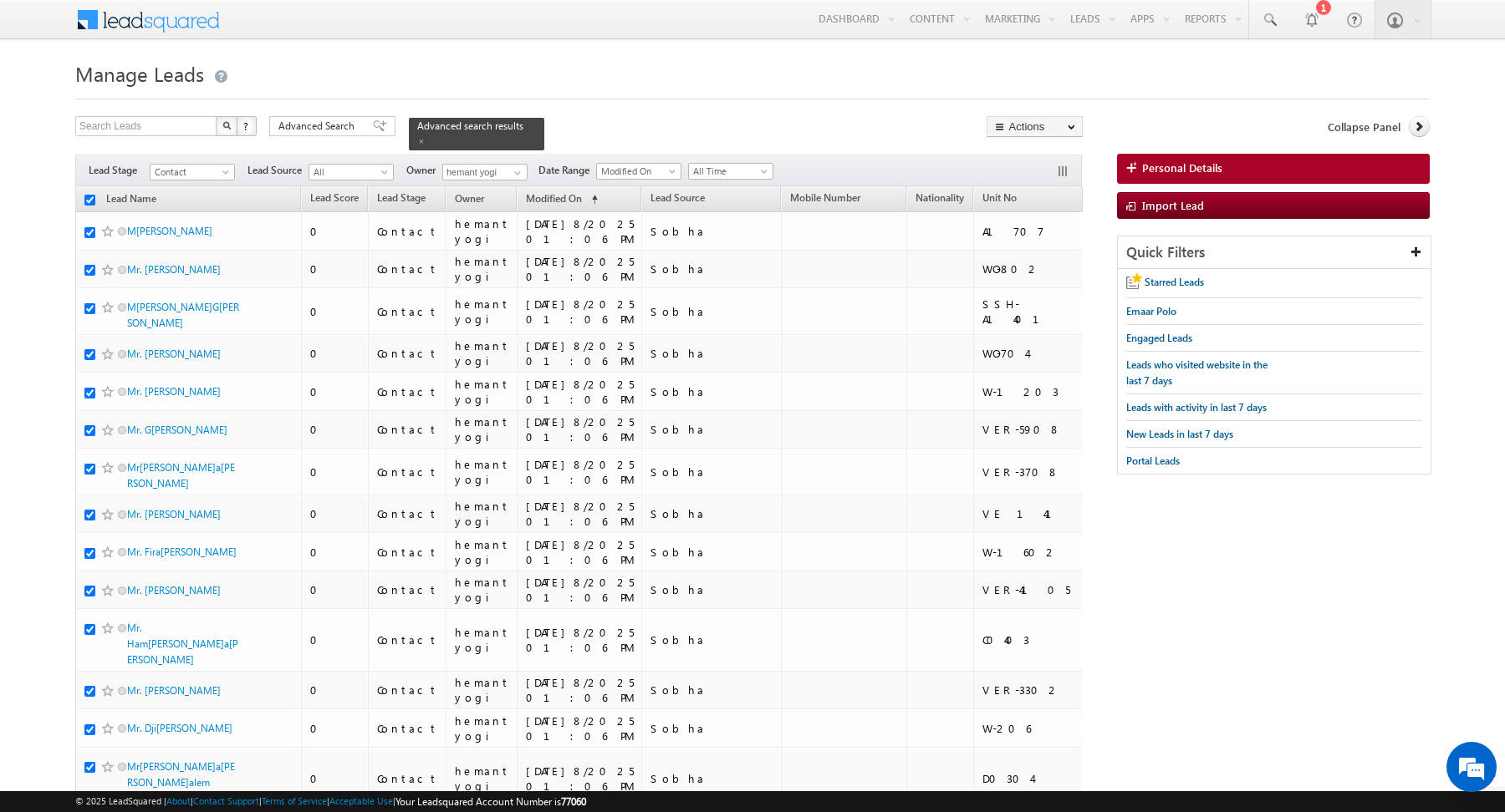
checkbox input "true"
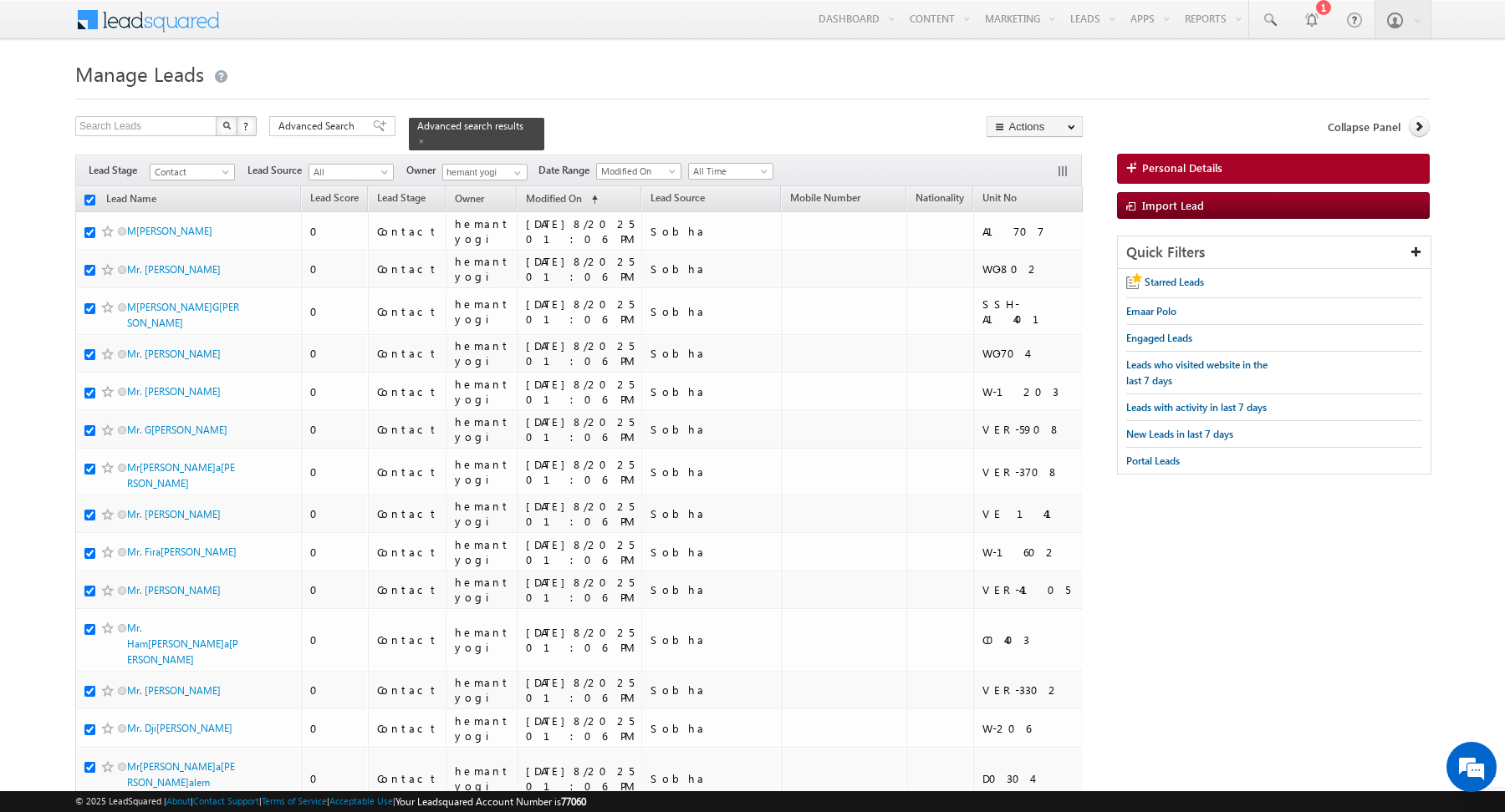
checkbox input "true"
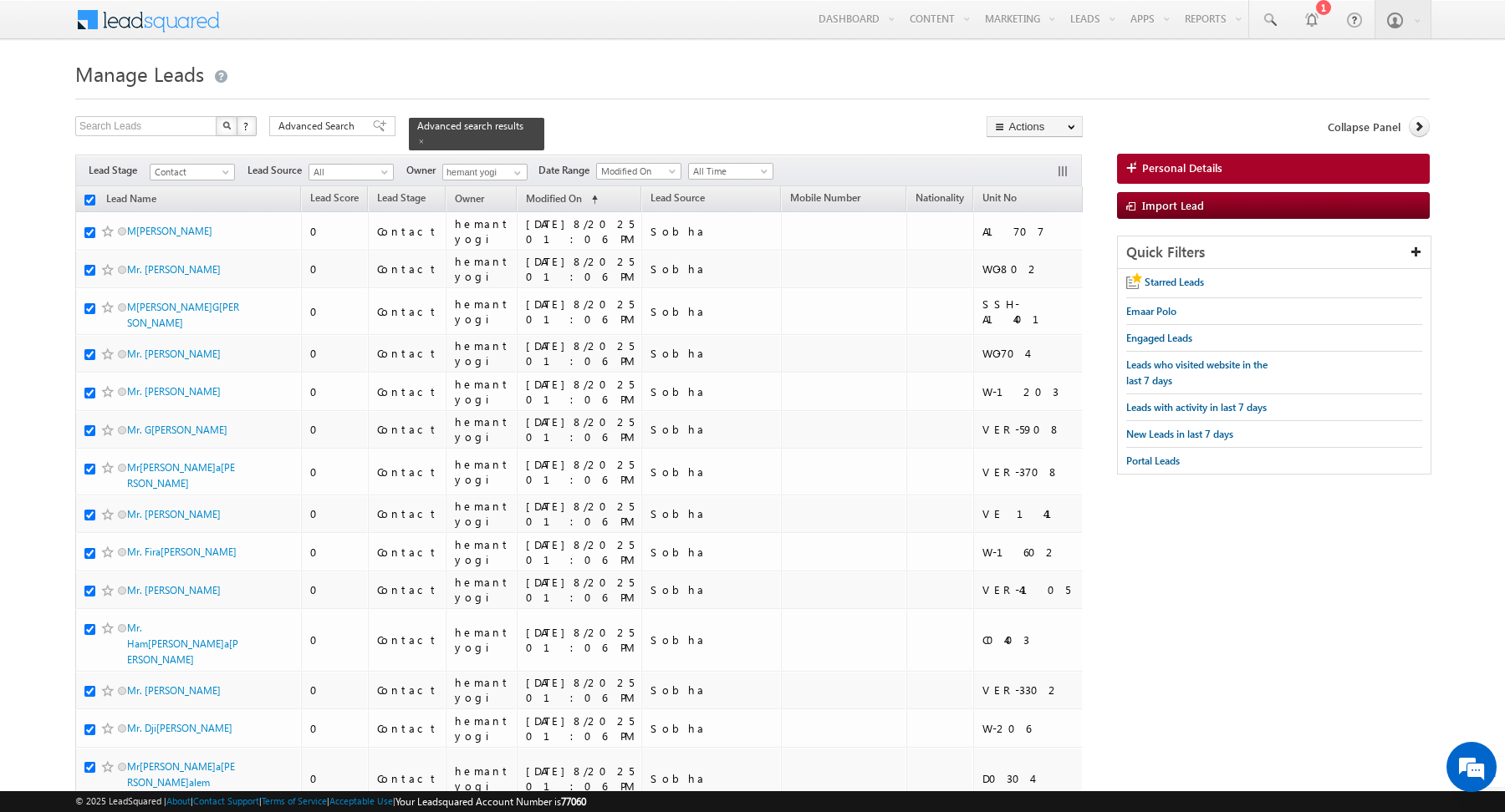
checkbox input "true"
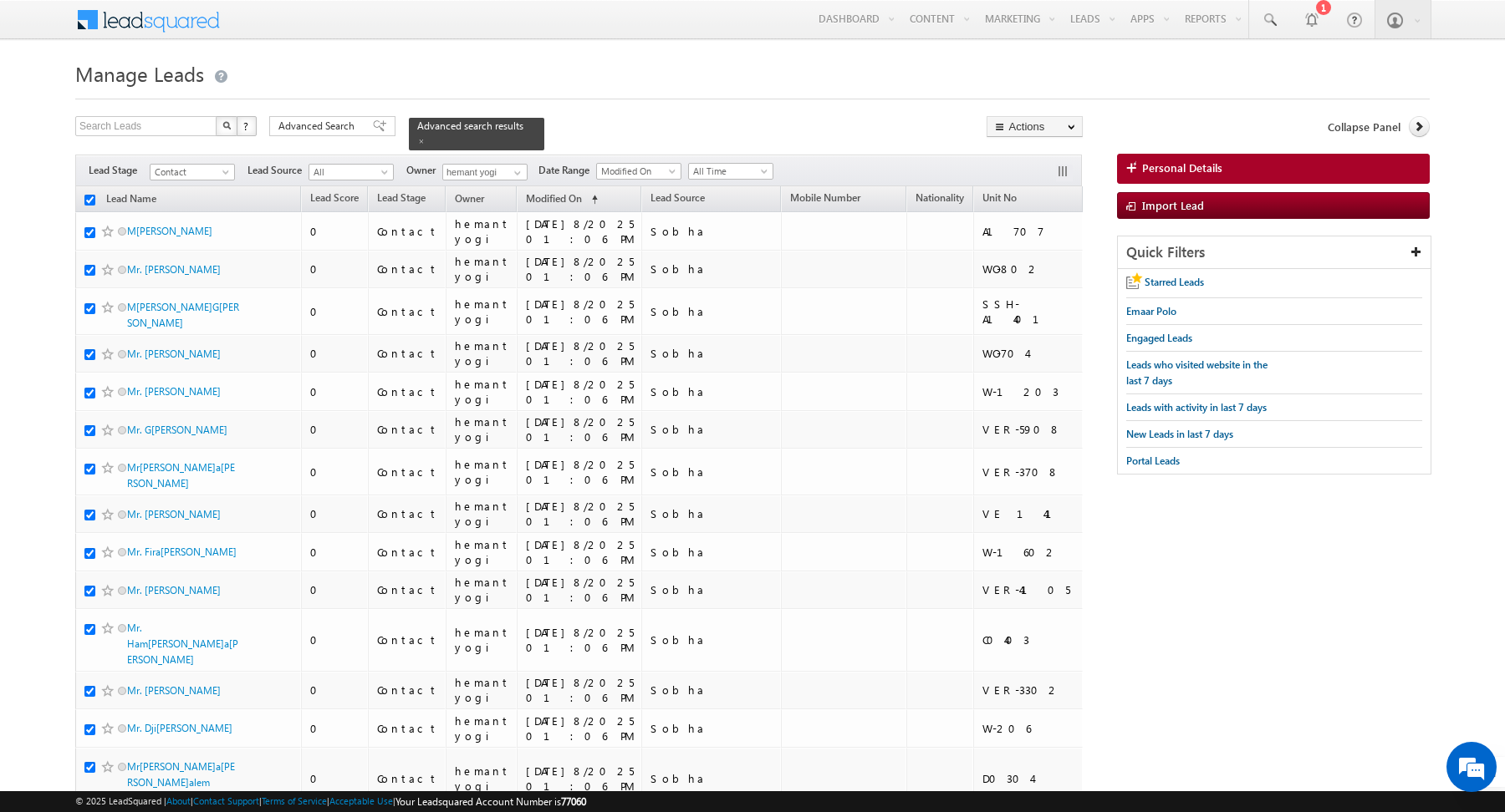
checkbox input "true"
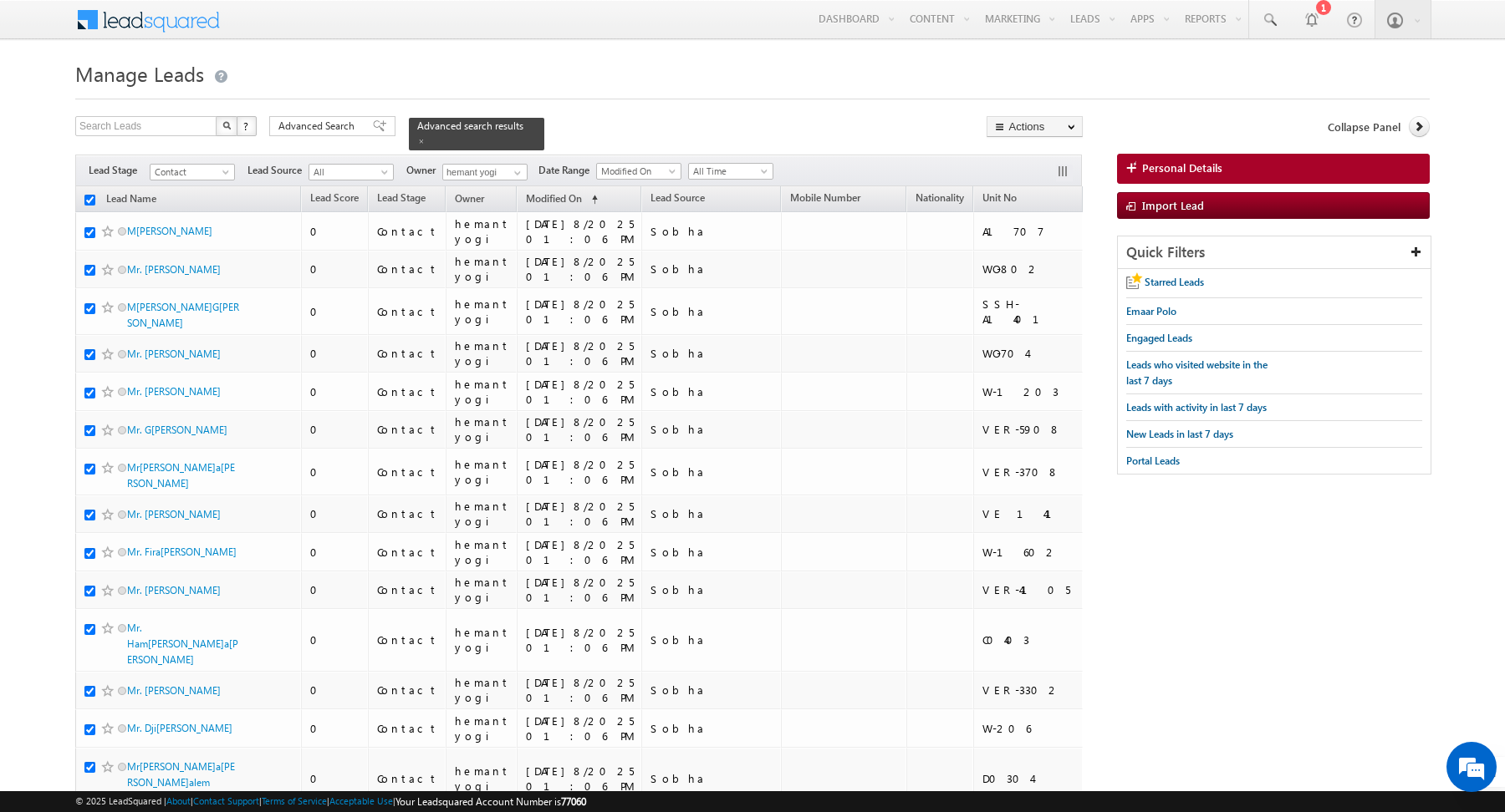
checkbox input "true"
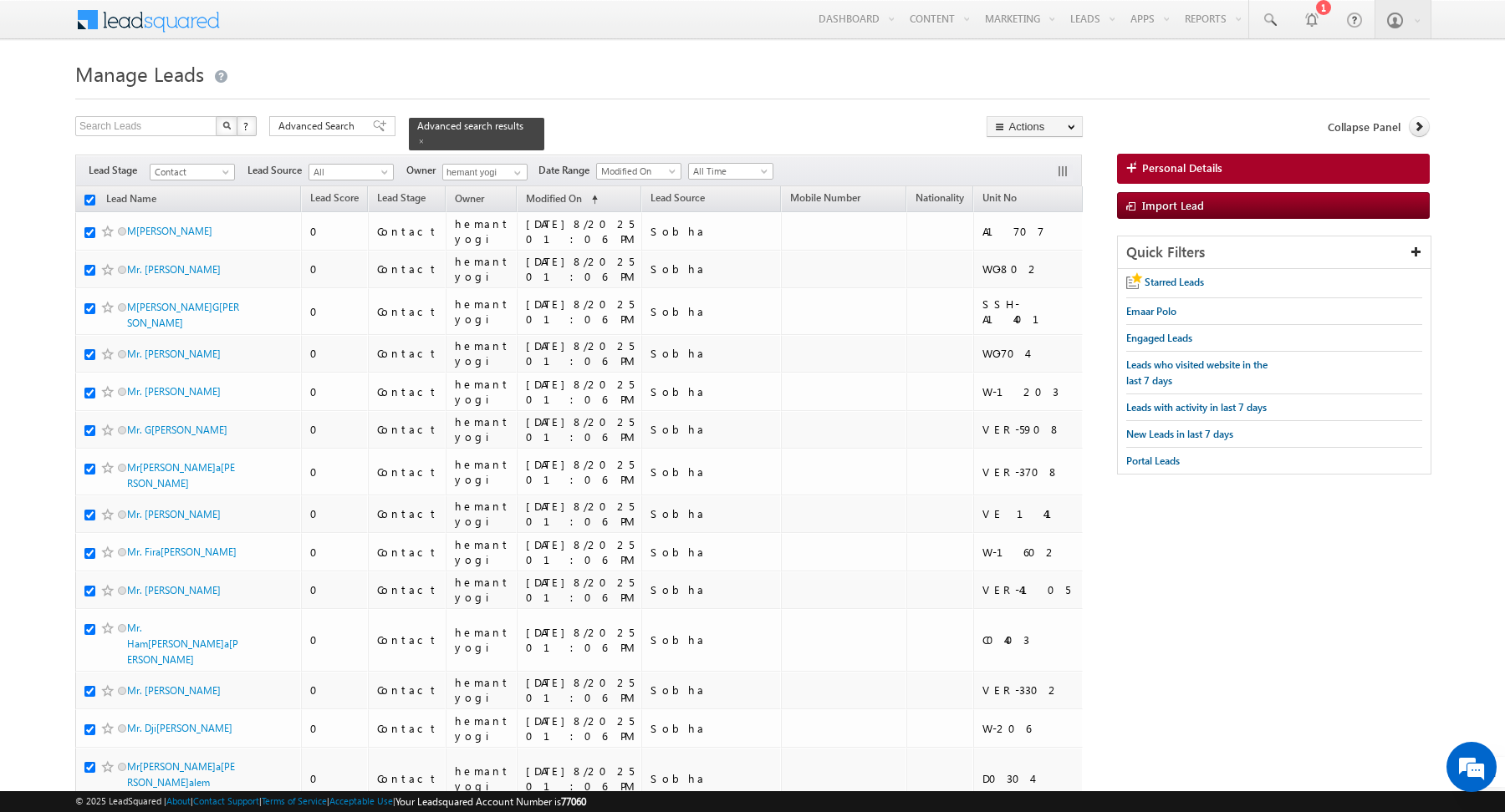
checkbox input "true"
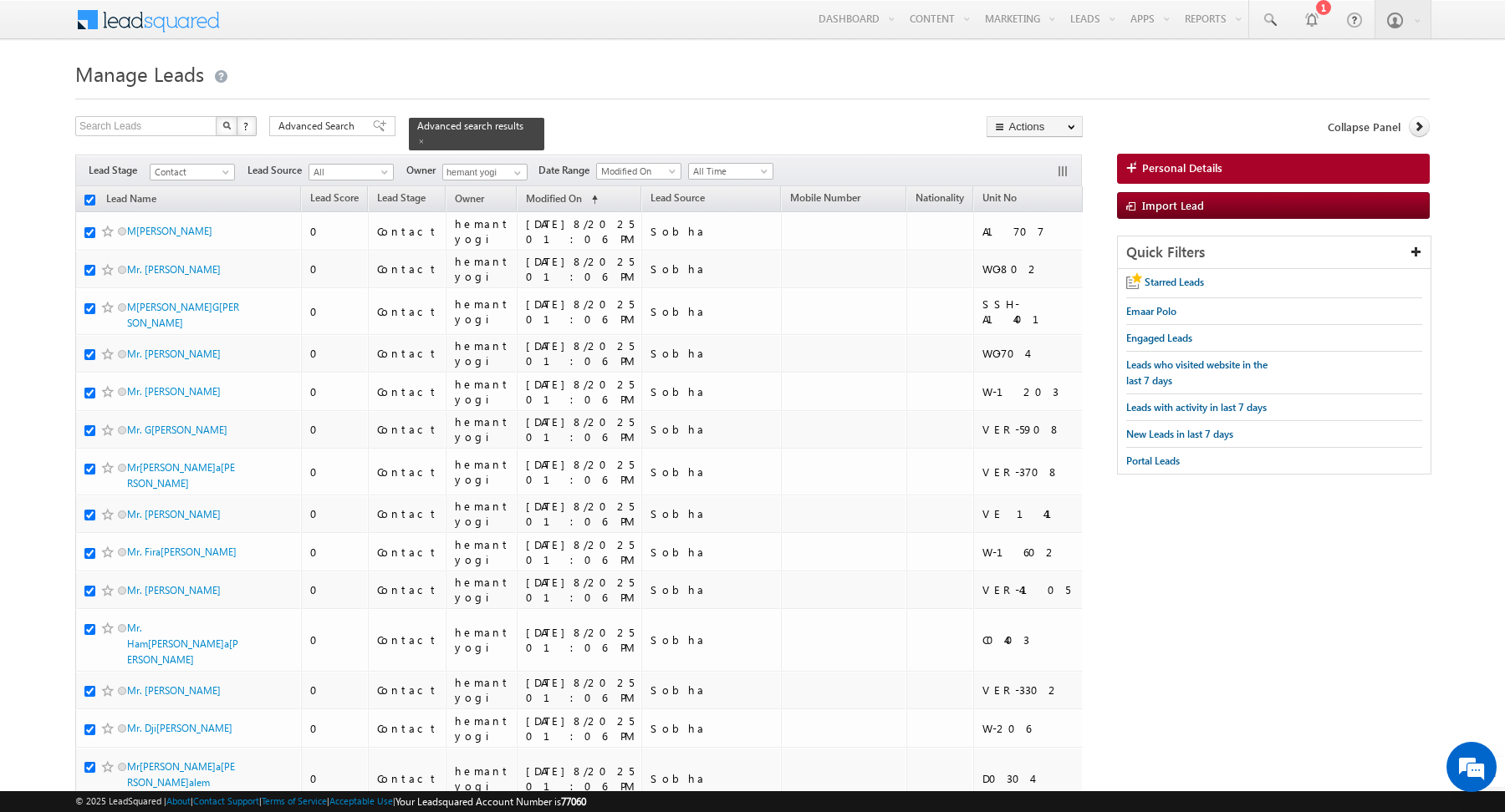
checkbox input "true"
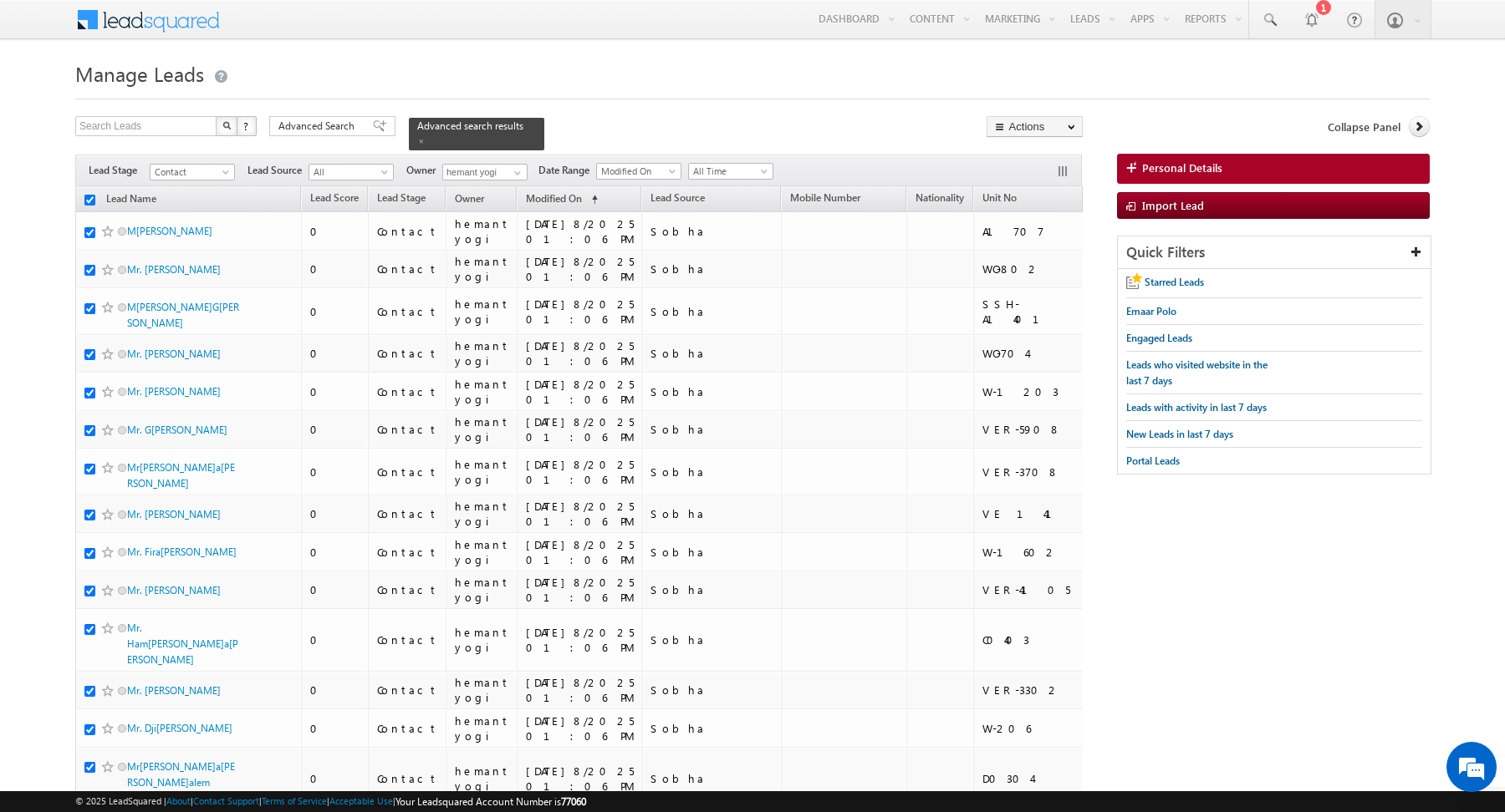
checkbox input "true"
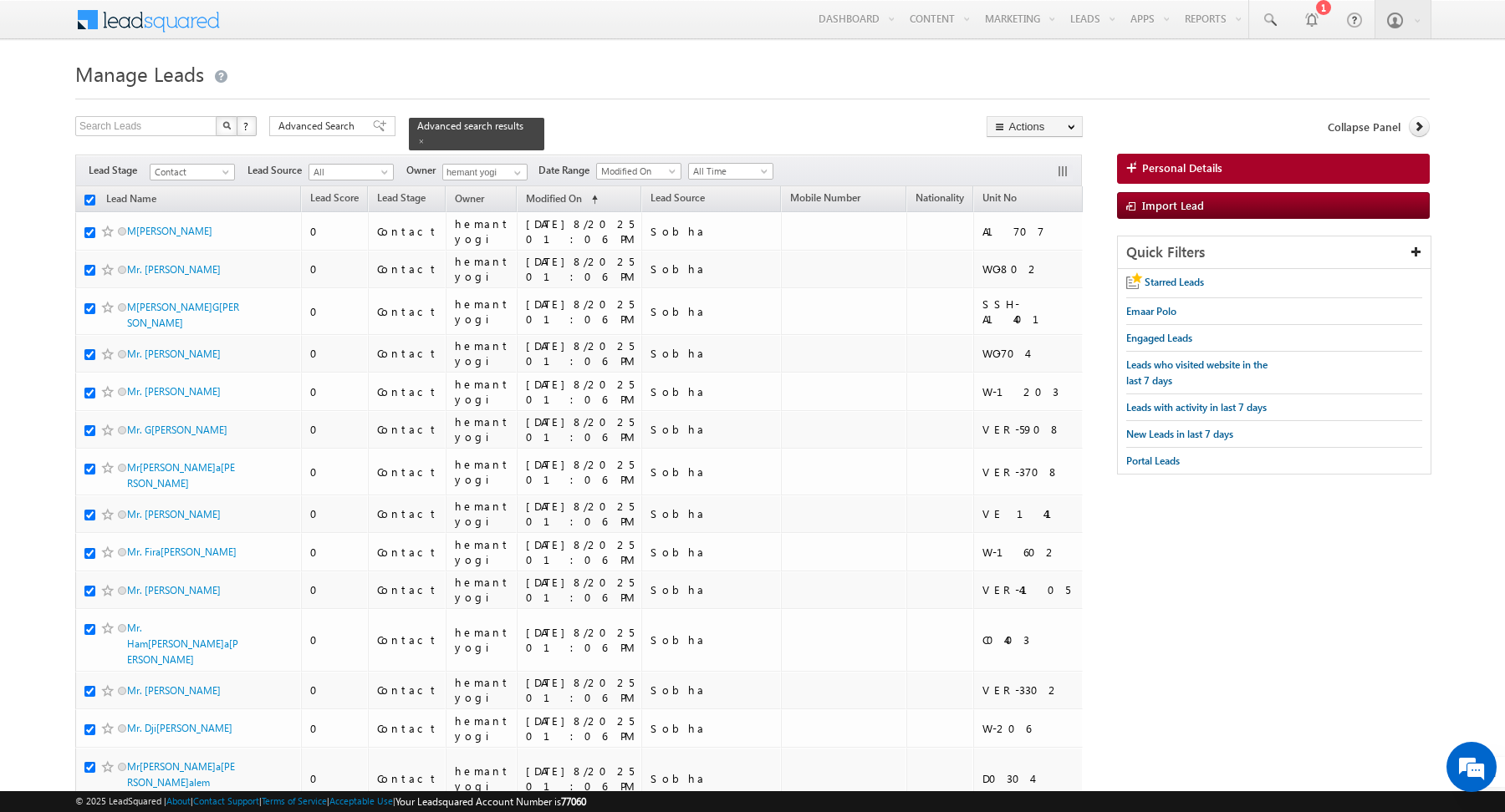
checkbox input "true"
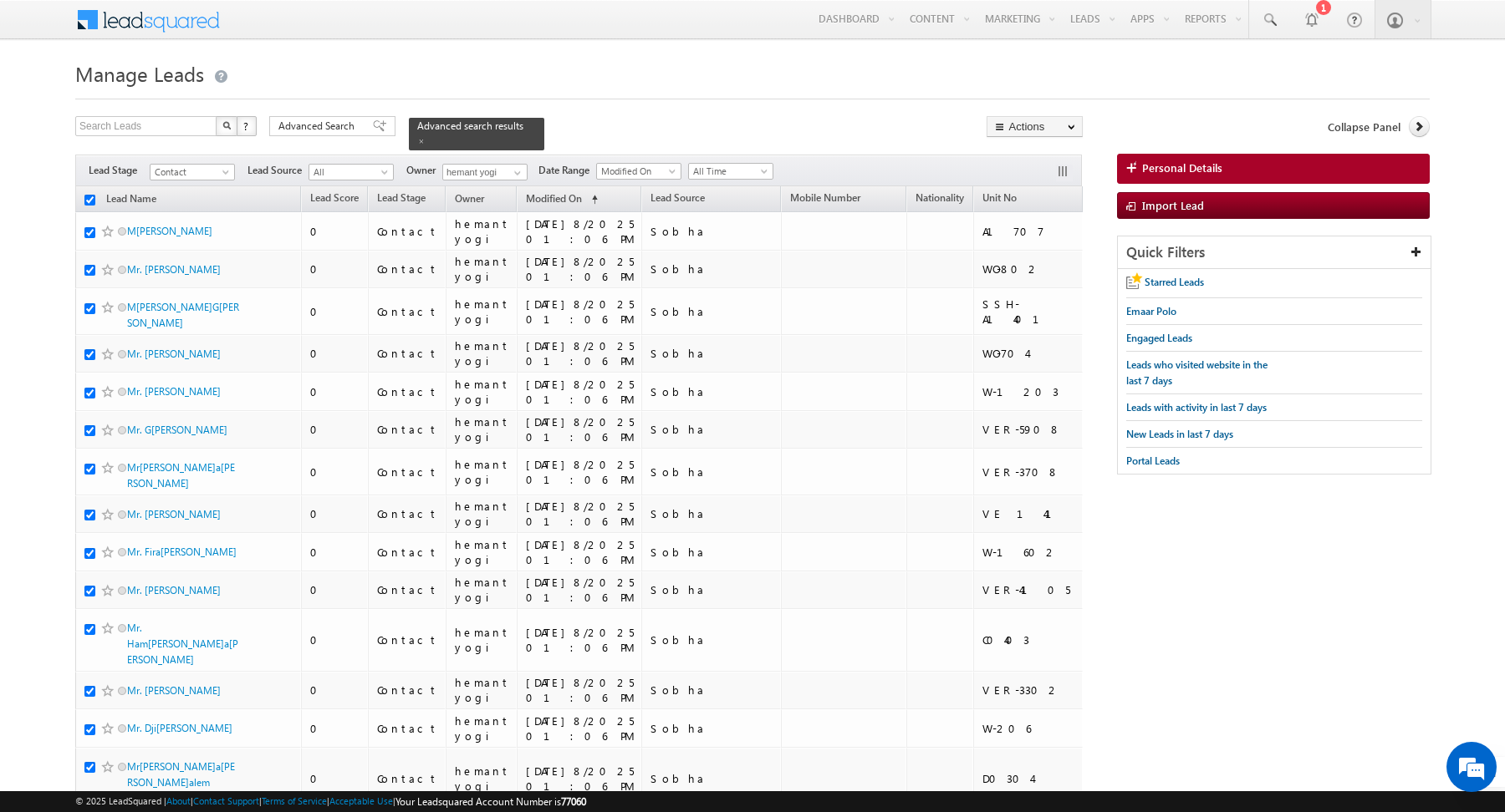
checkbox input "true"
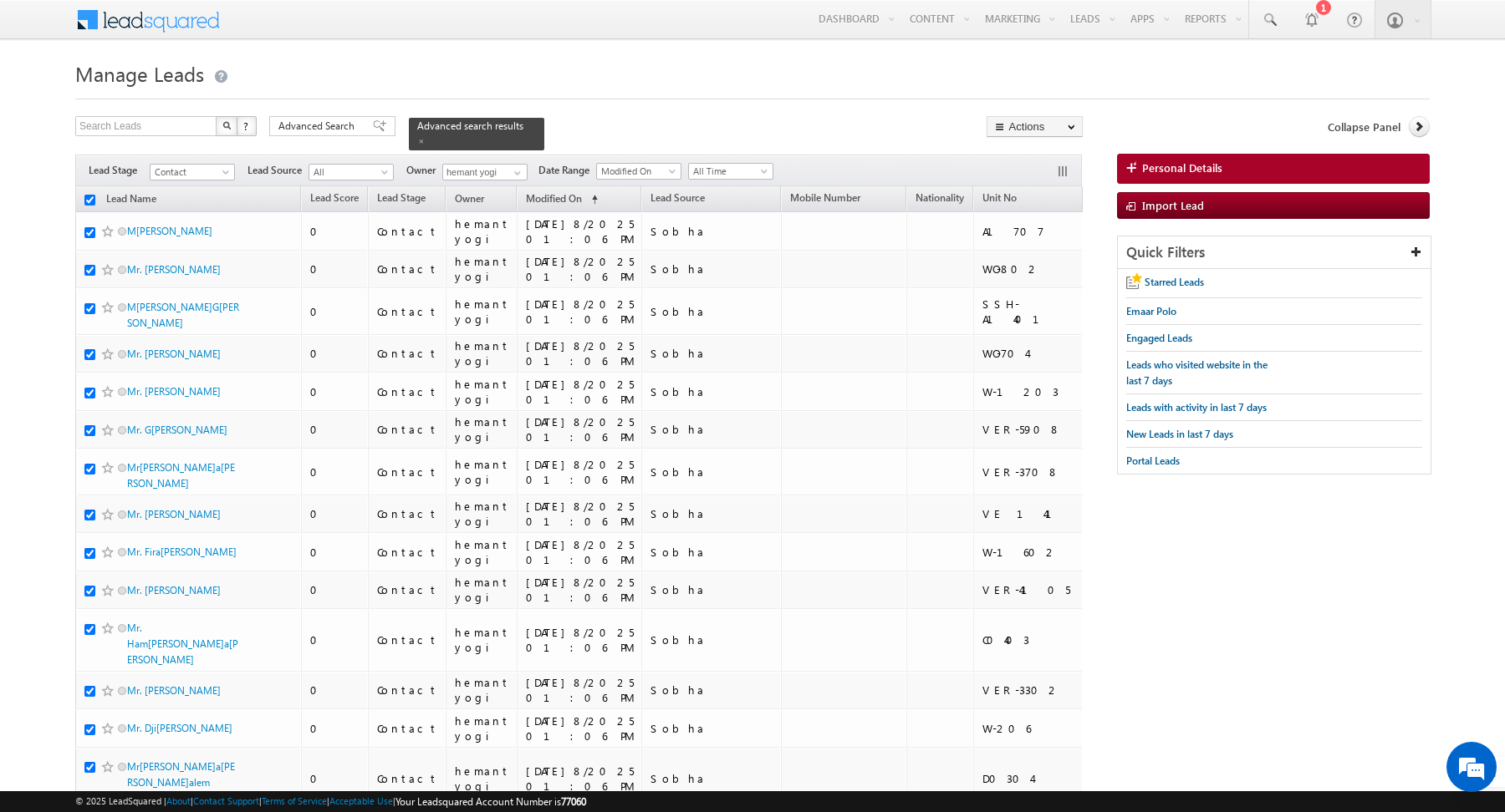
checkbox input "true"
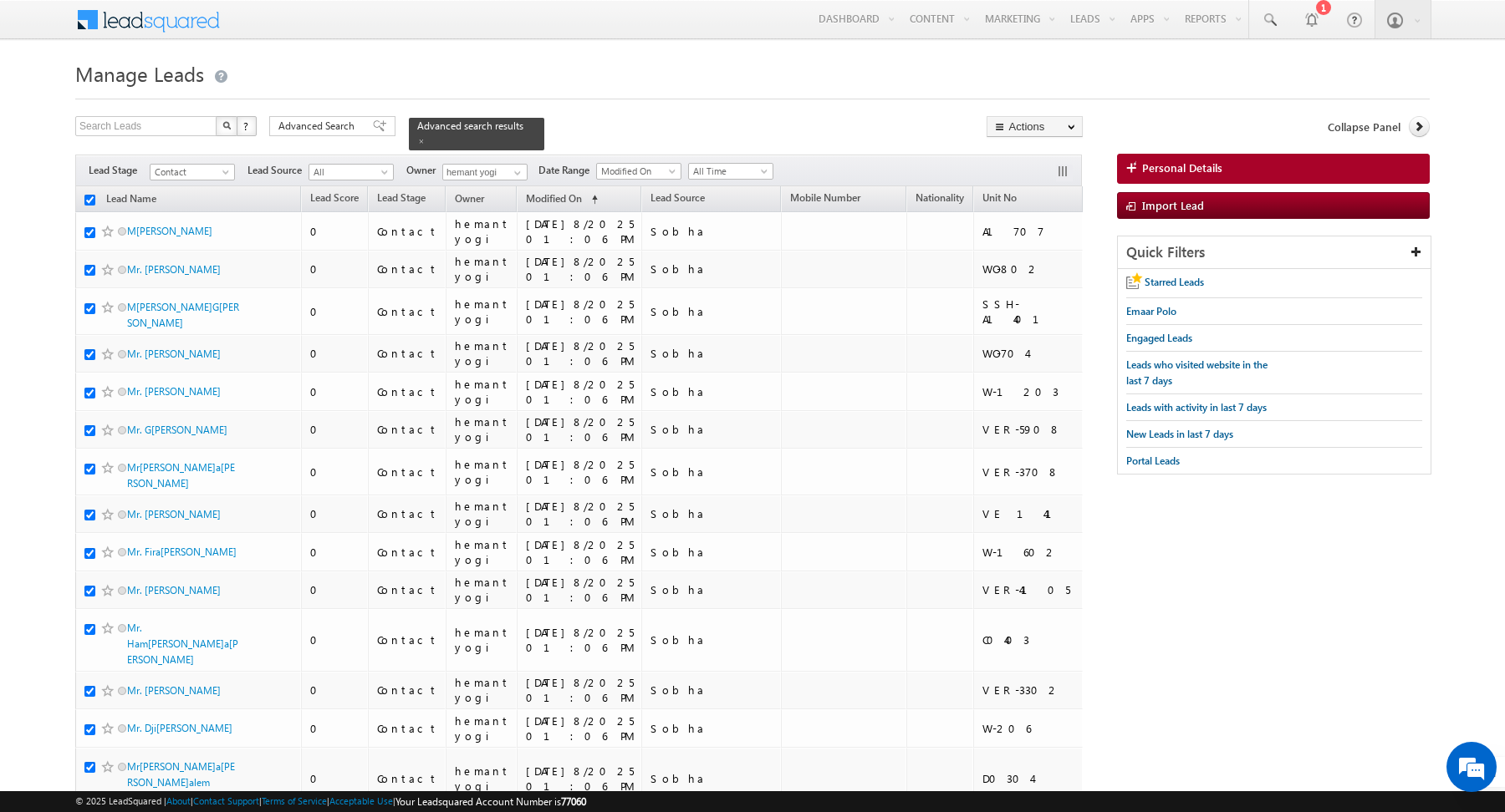
checkbox input "true"
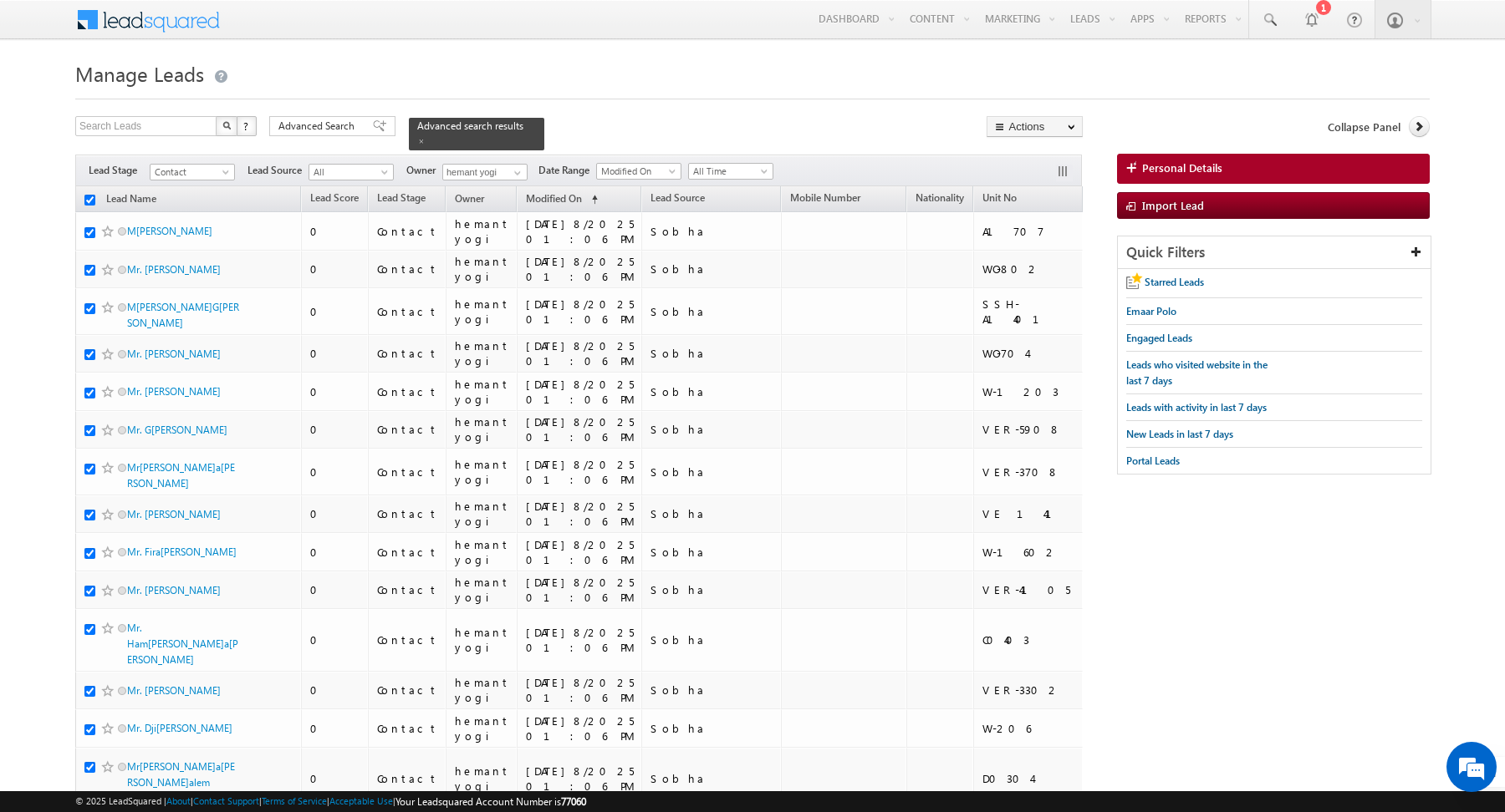
checkbox input "true"
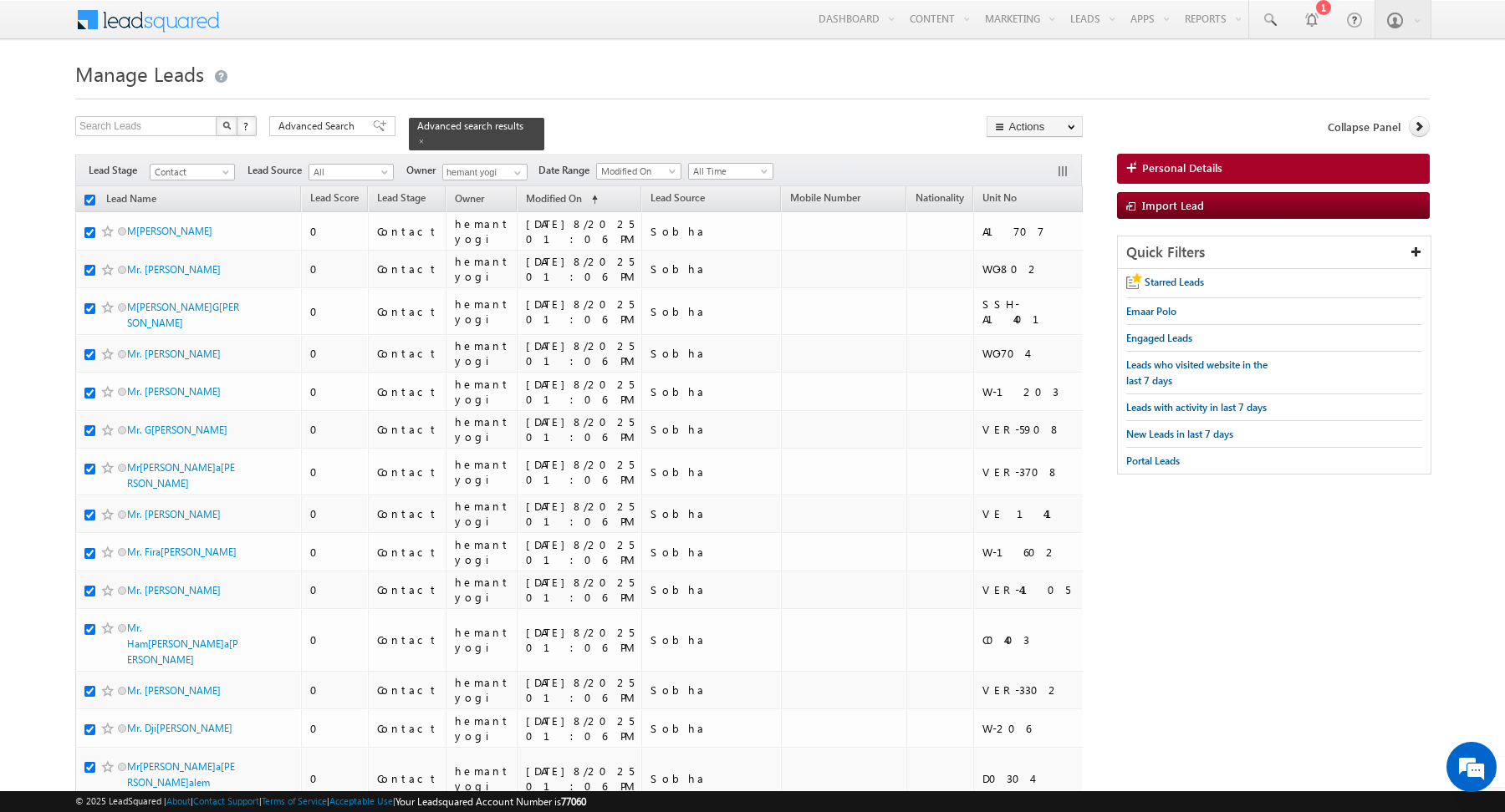
checkbox input "true"
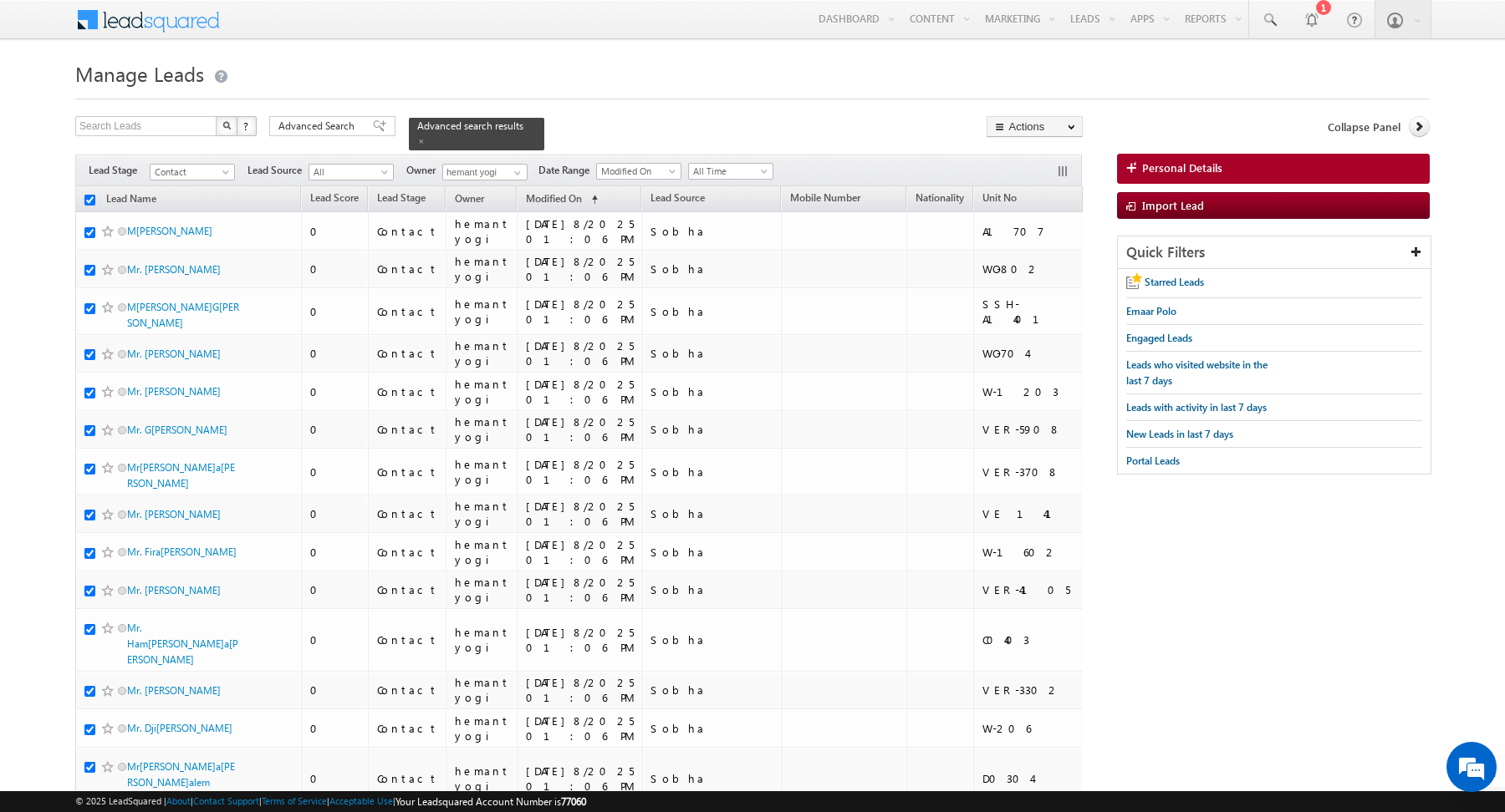
checkbox input "true"
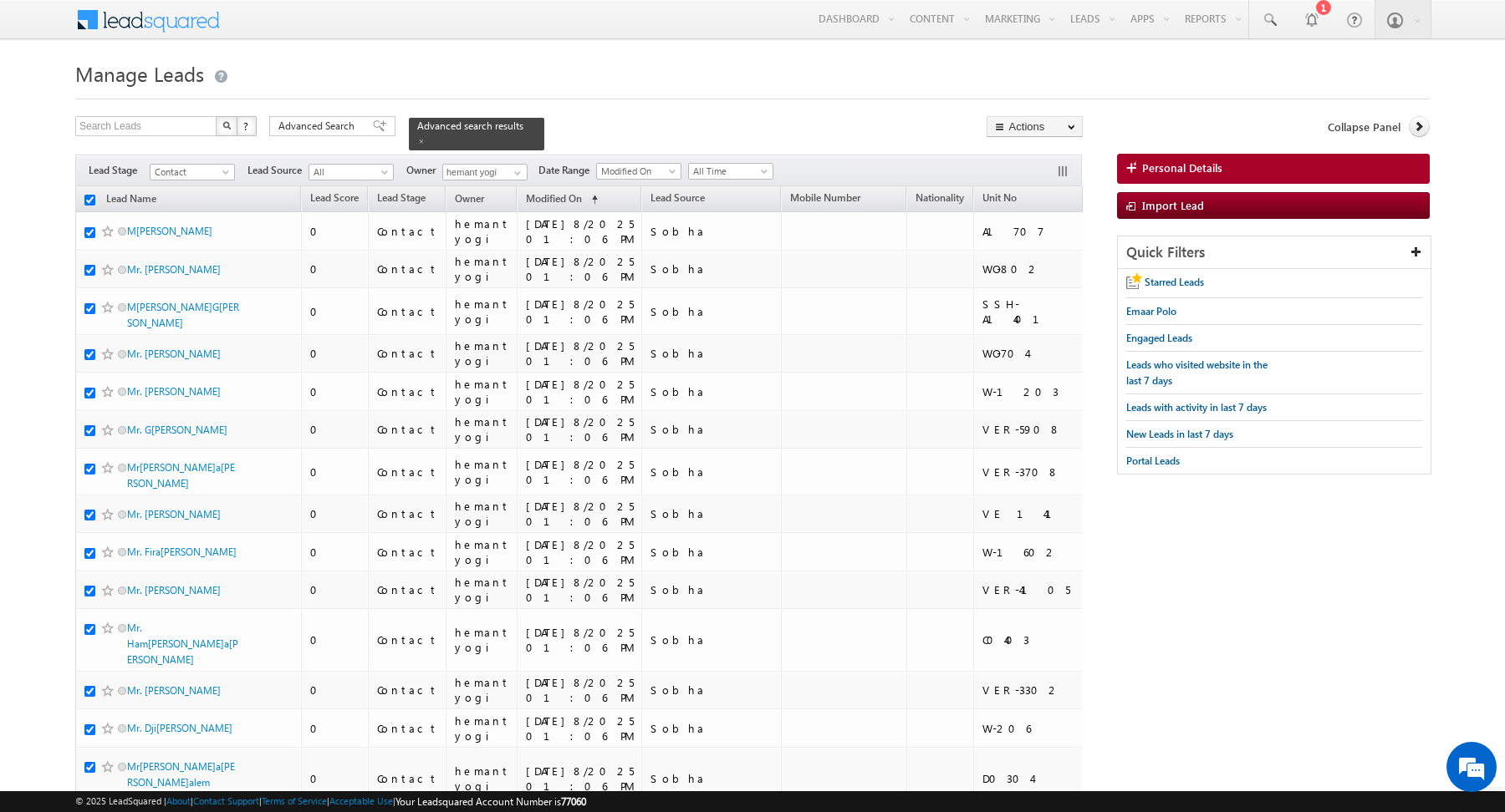
checkbox input "true"
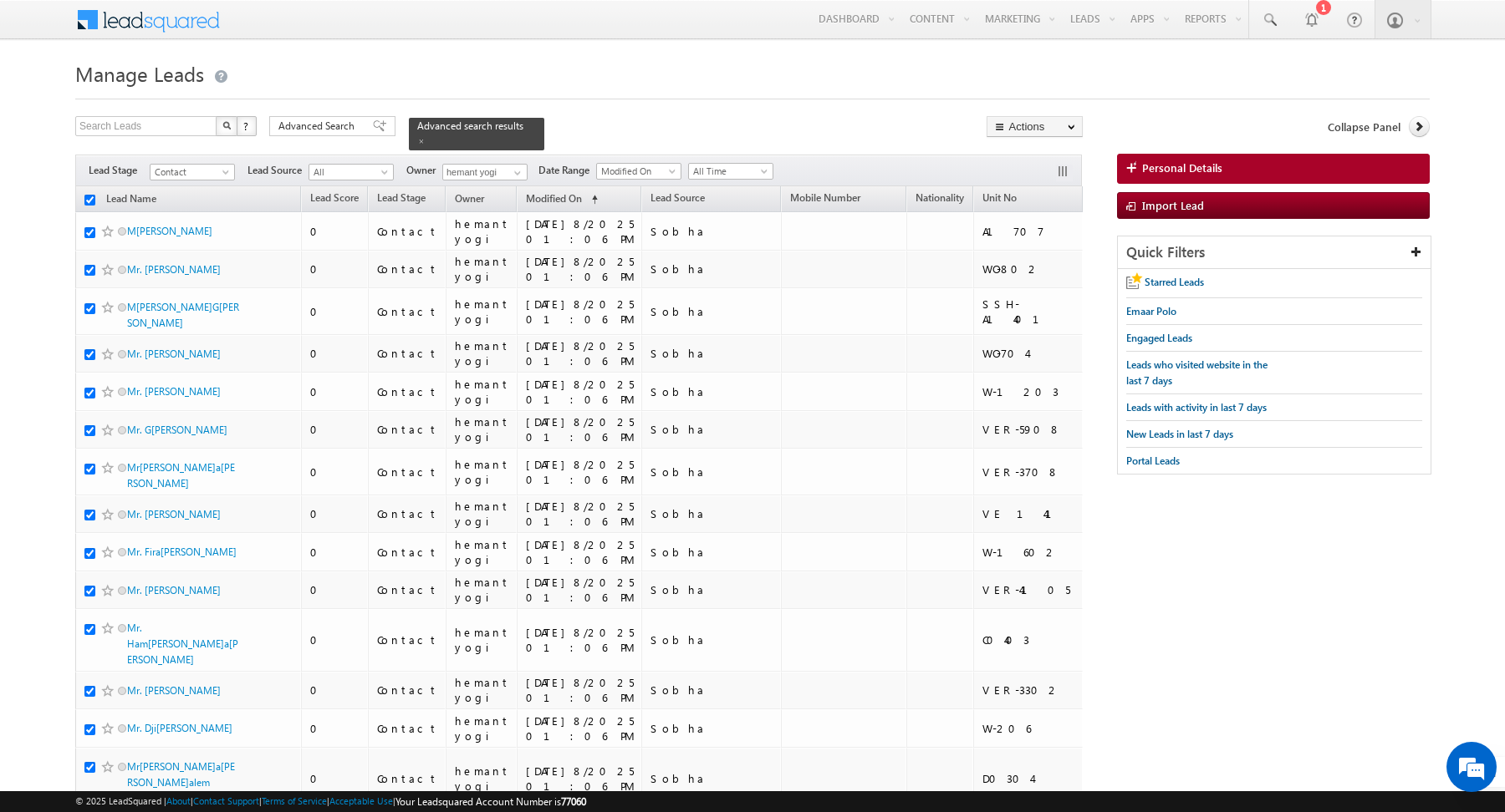
checkbox input "true"
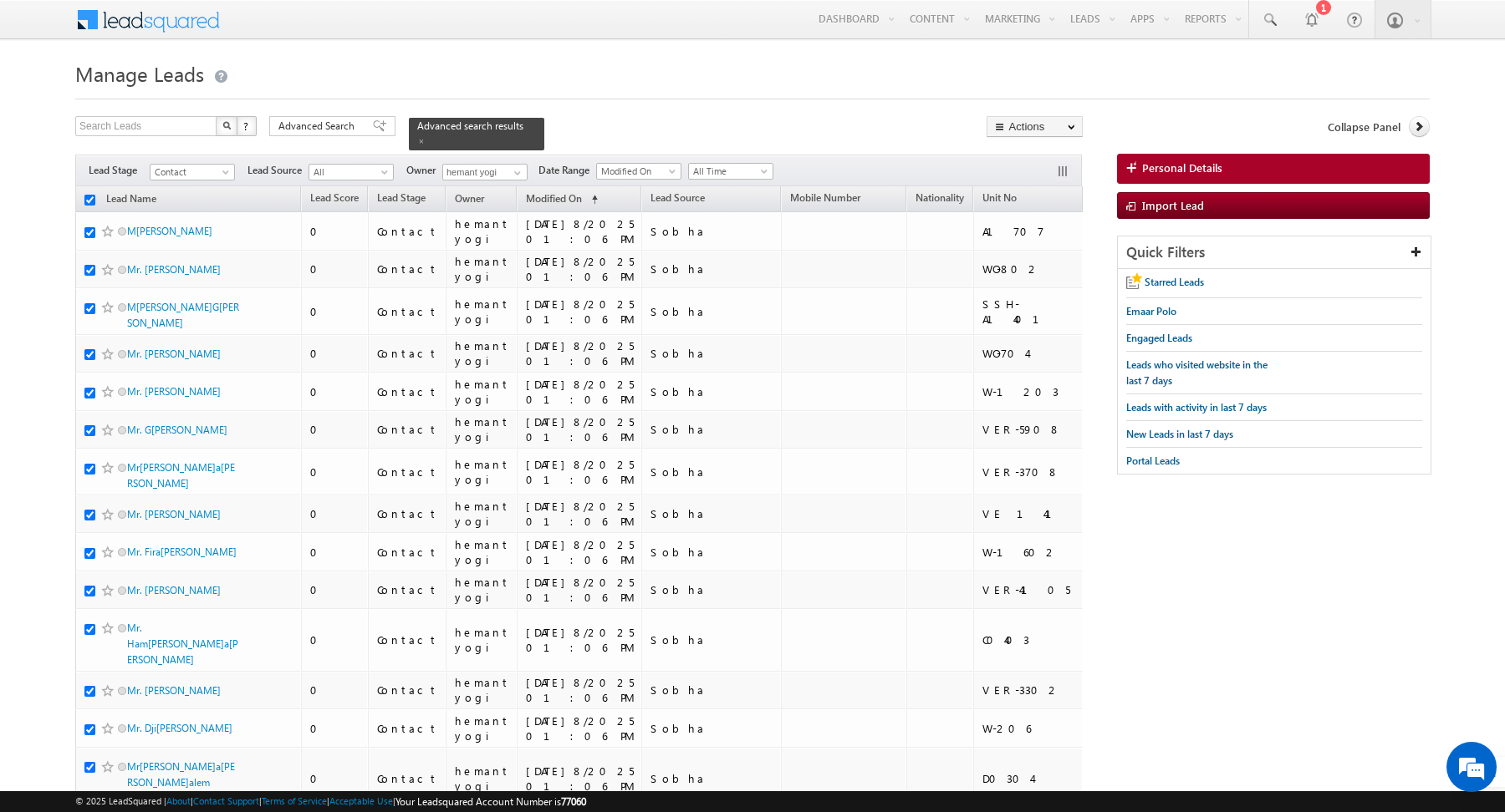
checkbox input "true"
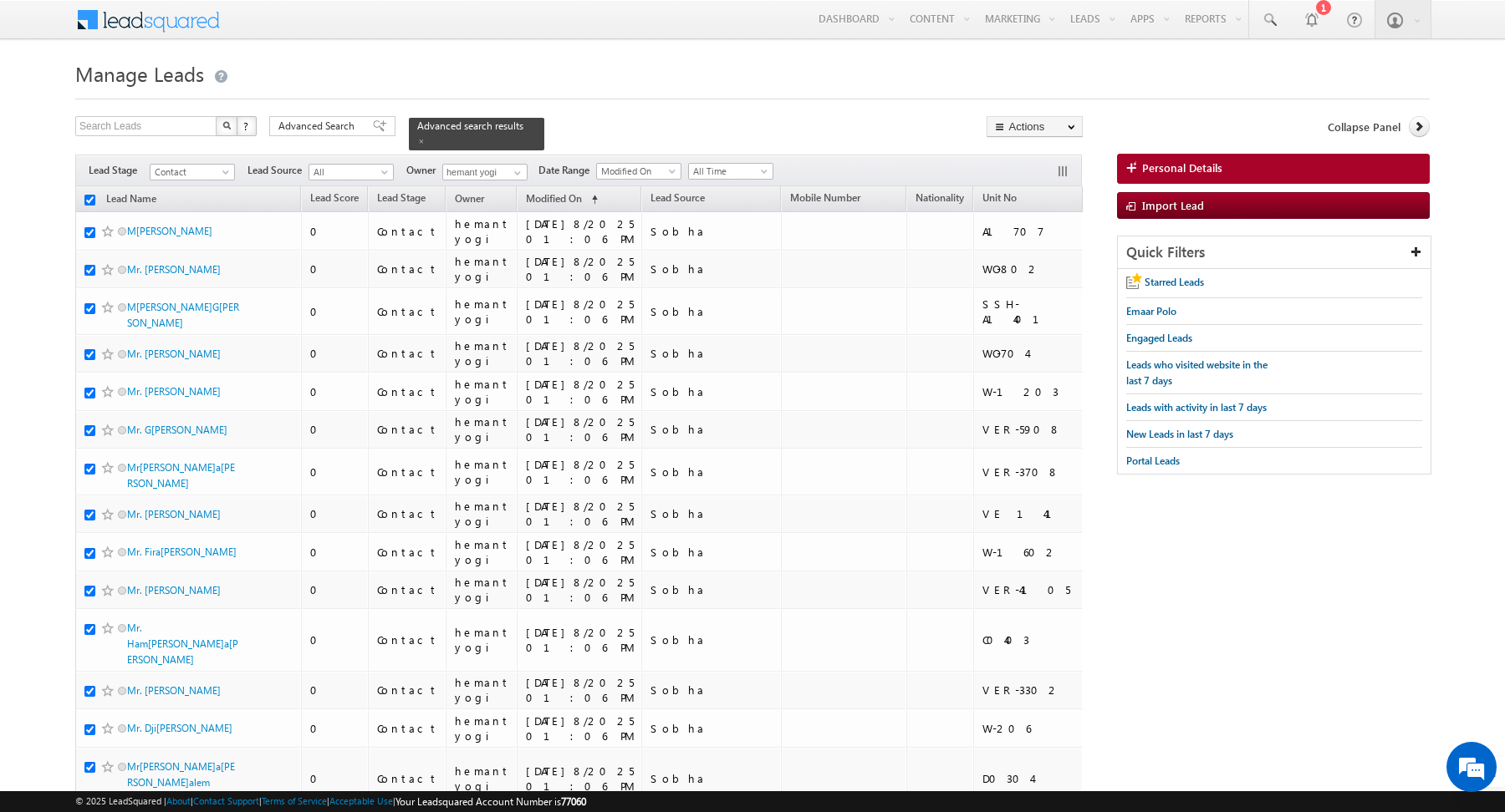
checkbox input "true"
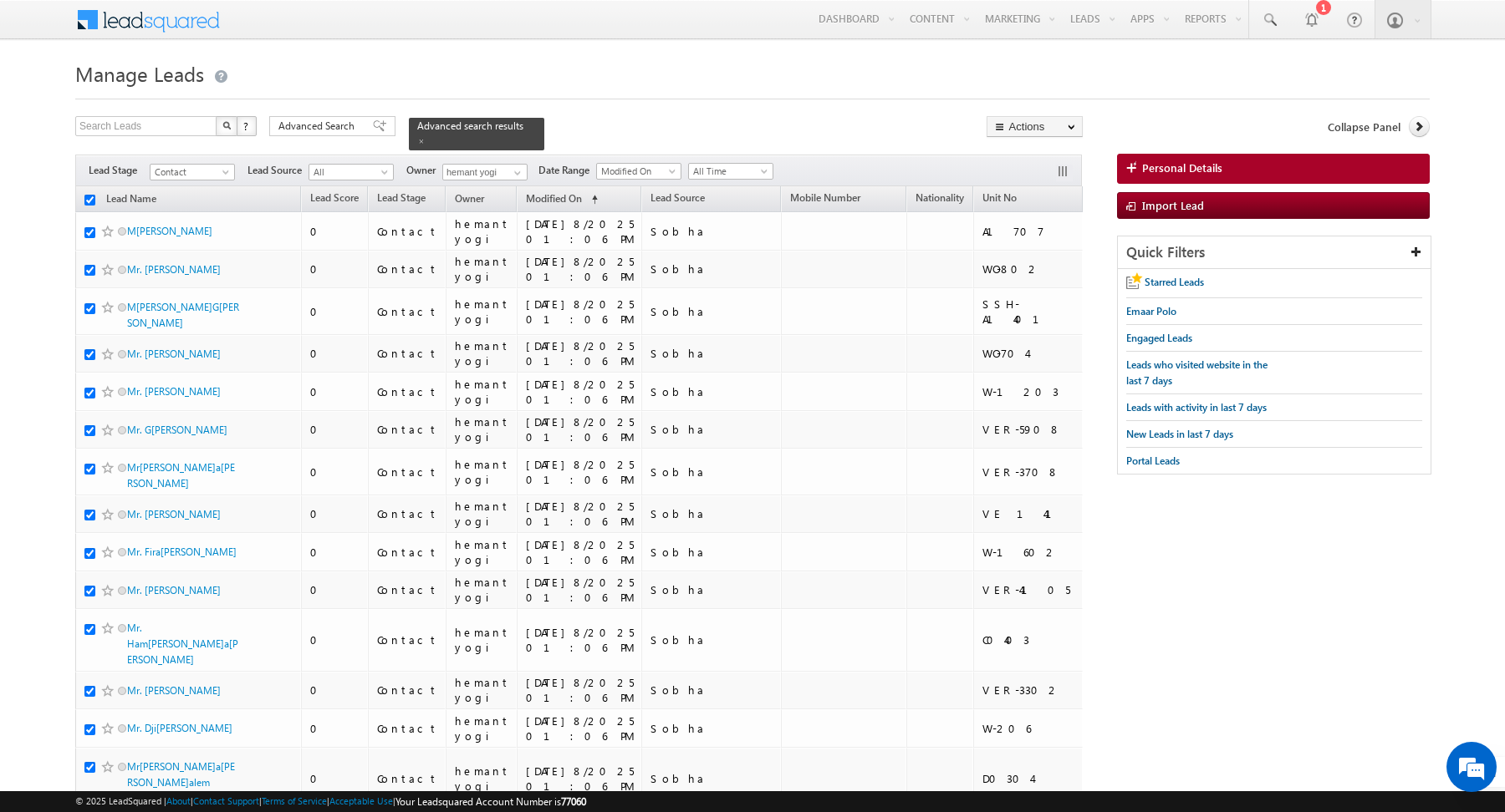
checkbox input "true"
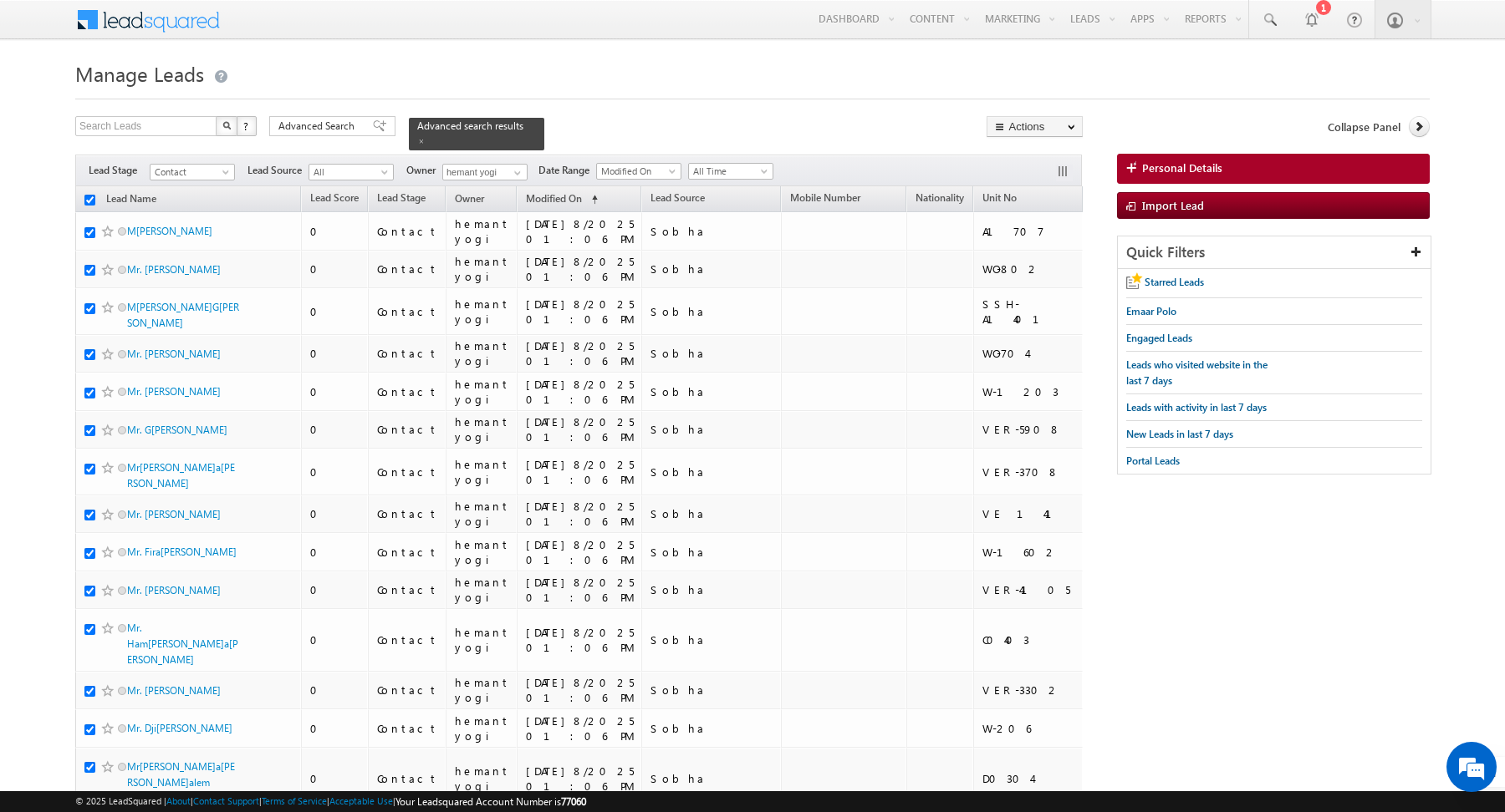
checkbox input "true"
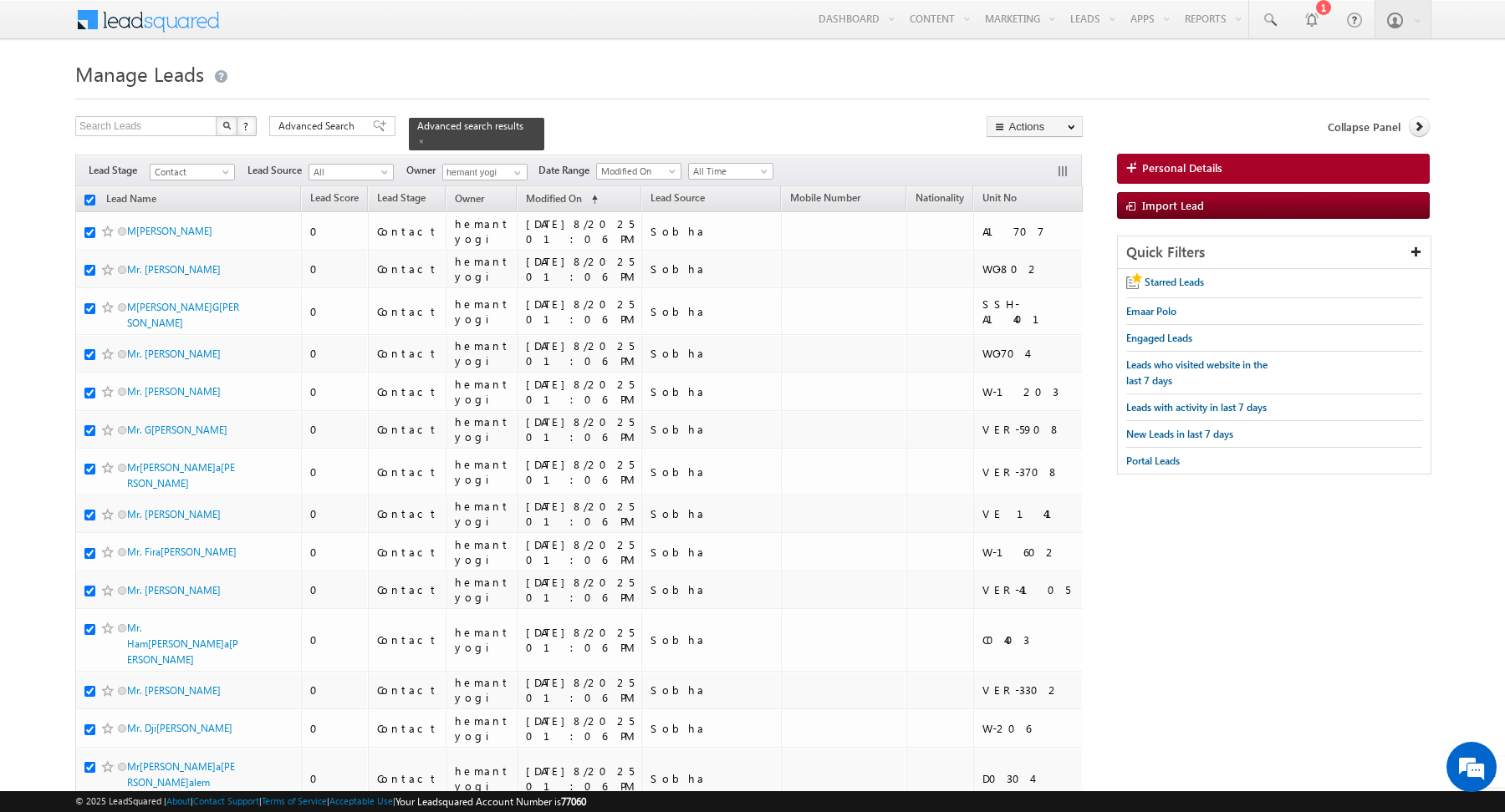
checkbox input "true"
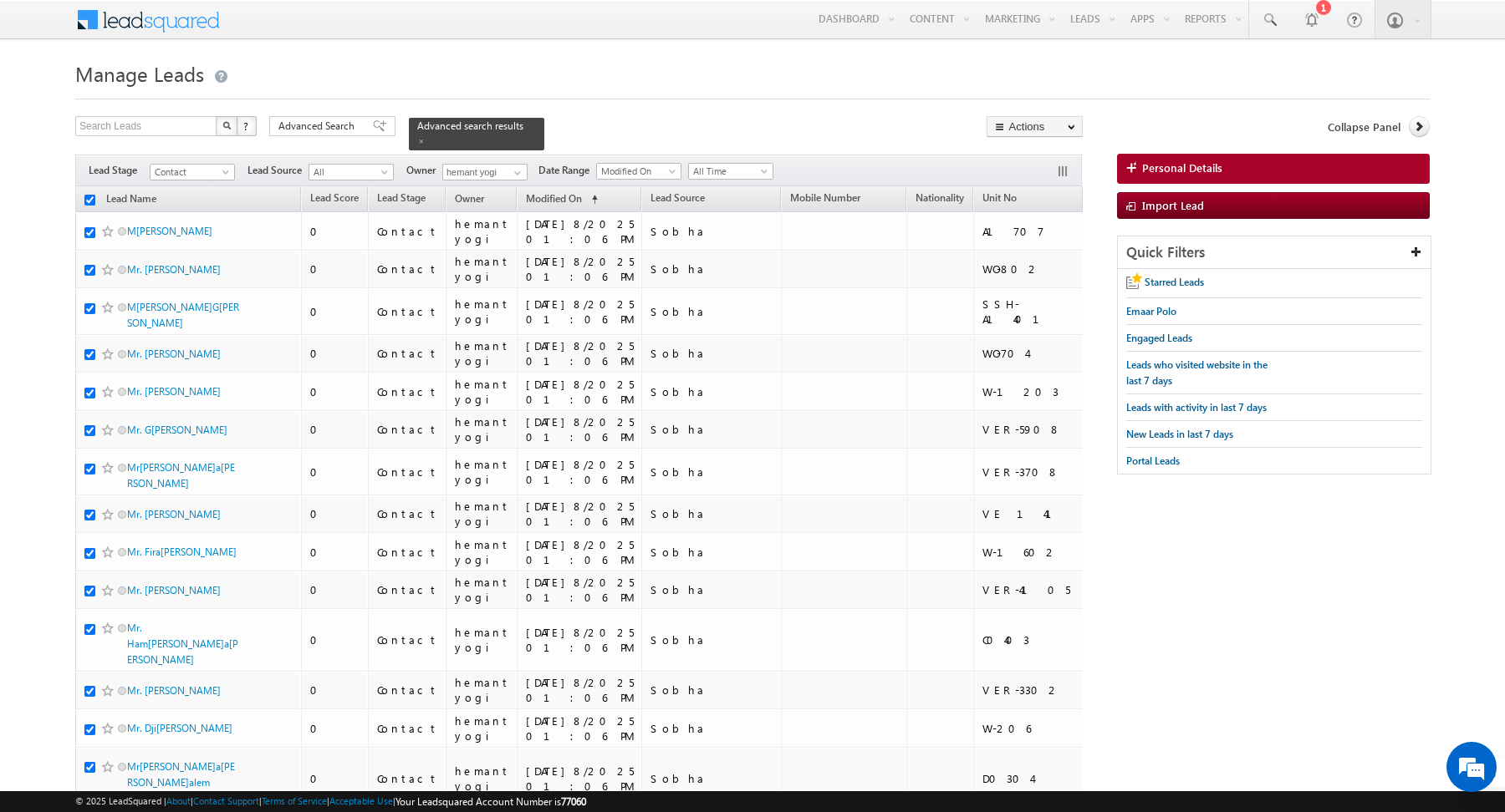
checkbox input "true"
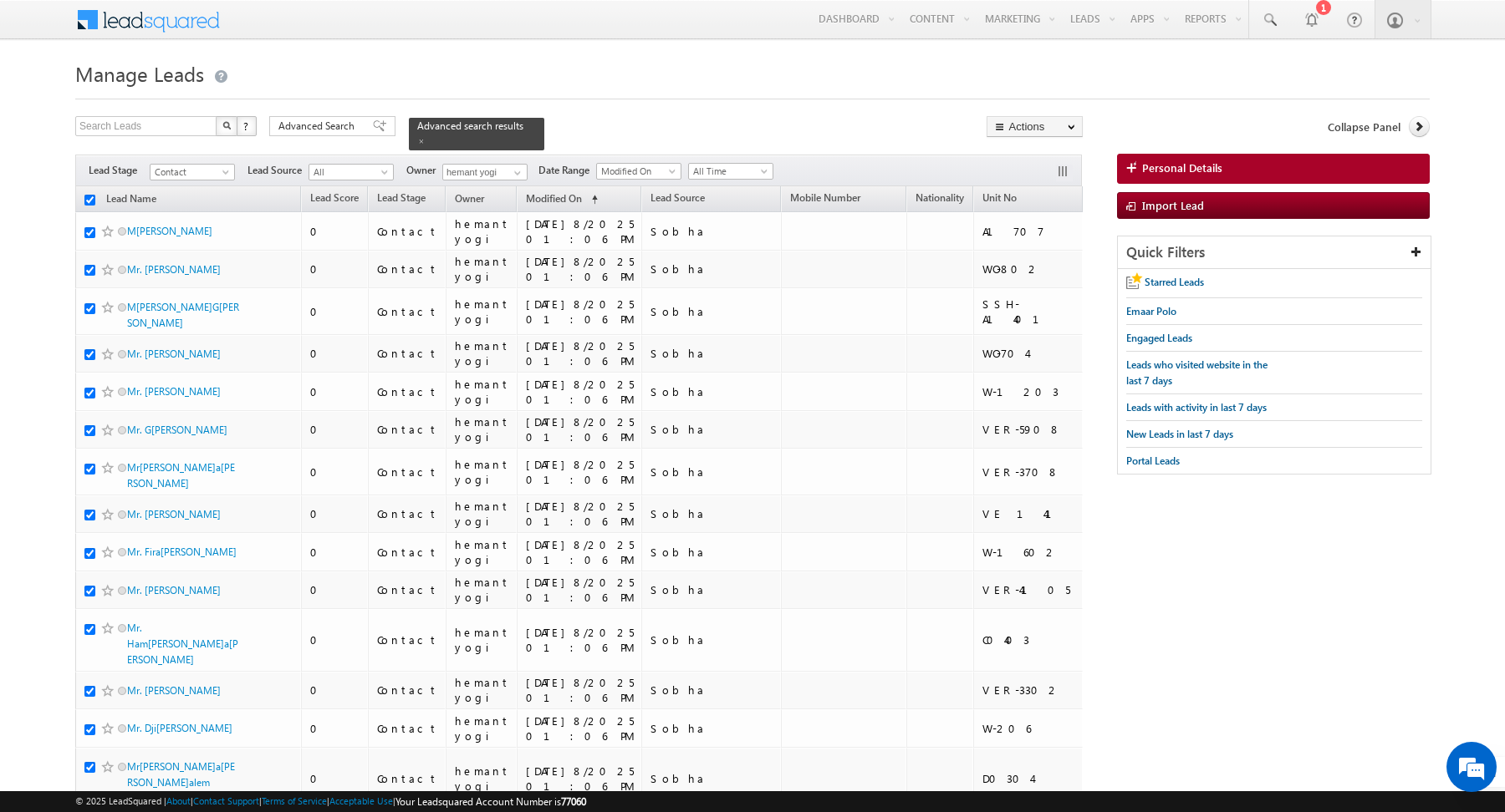
checkbox input "true"
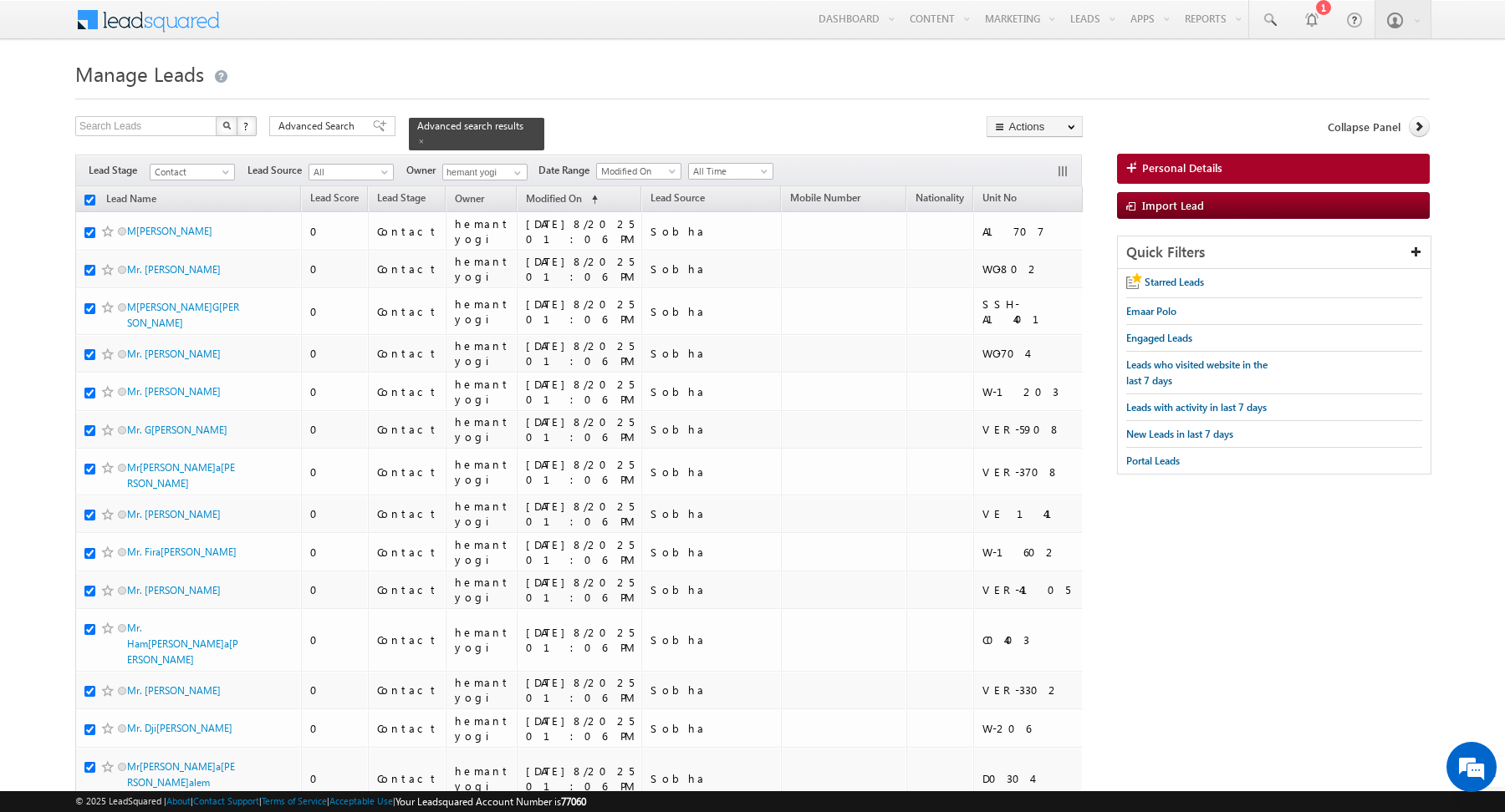
checkbox input "true"
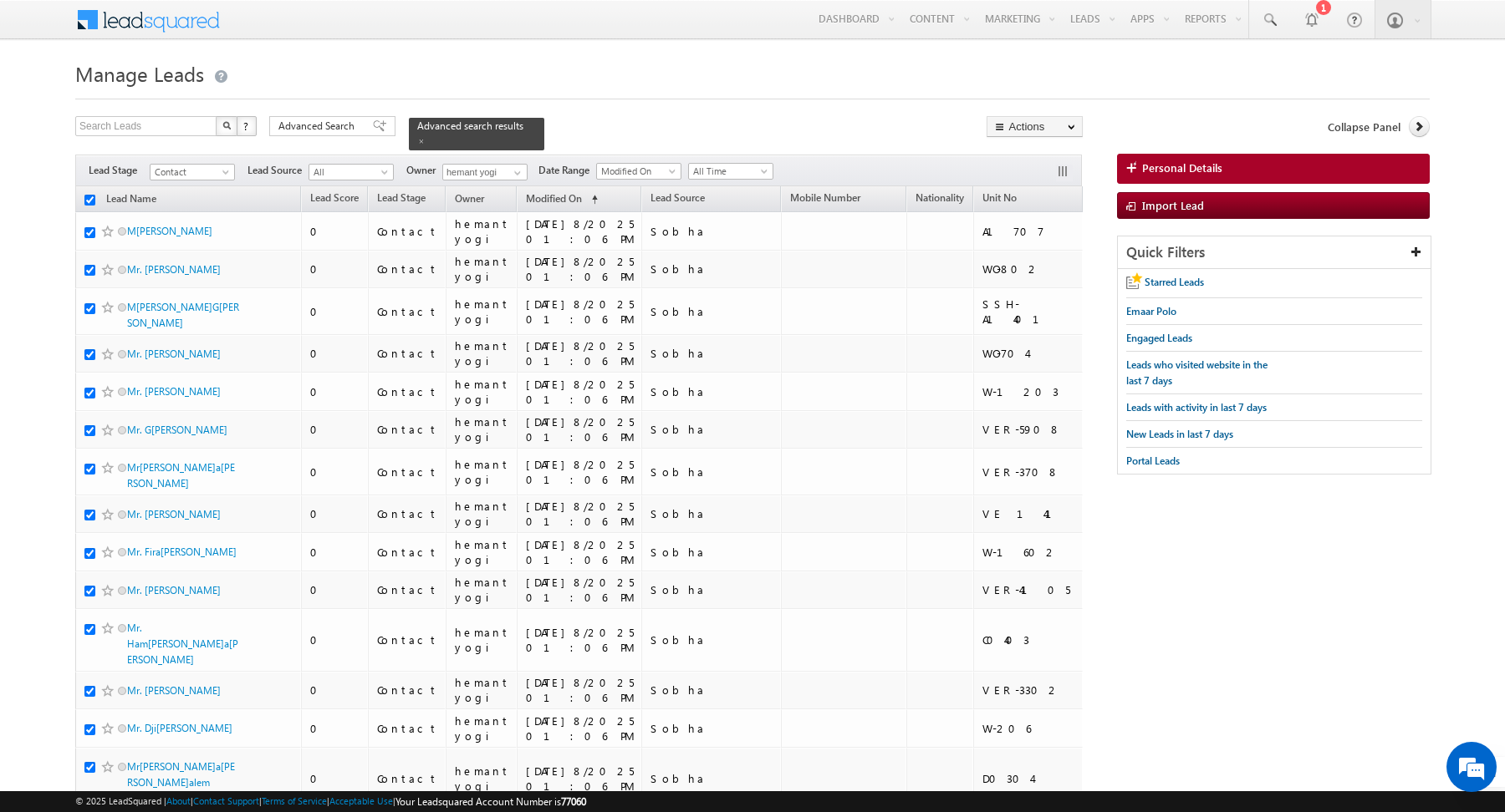
checkbox input "true"
click at [1035, 271] on link "Change Owner" at bounding box center [1035, 271] width 94 height 20
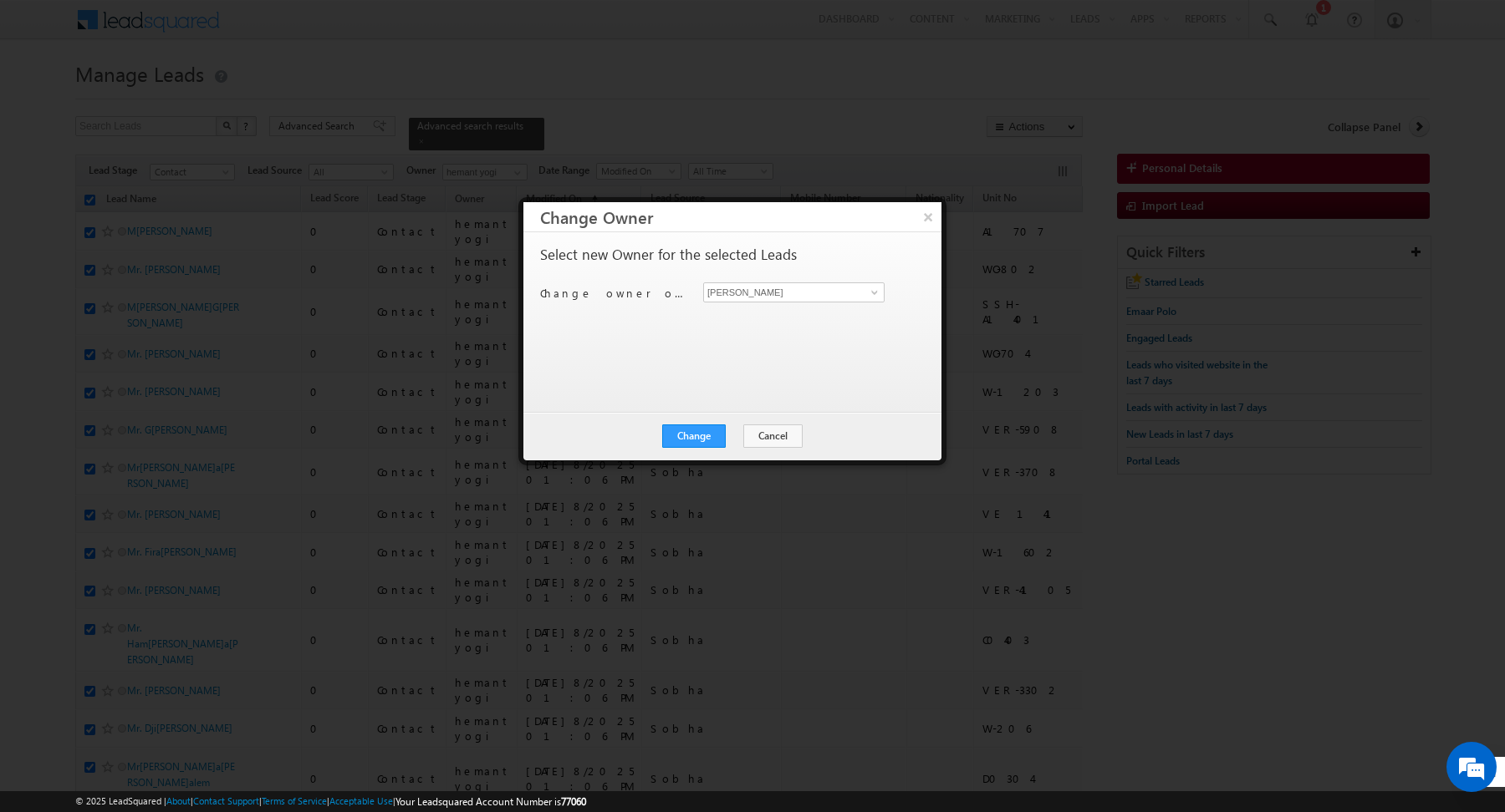
click at [892, 288] on div "Abhishekkumar Singh Abhishekkumar Singh" at bounding box center [803, 293] width 201 height 20
click at [879, 288] on span at bounding box center [874, 293] width 13 height 13
click at [804, 311] on link "Ankush Chaudhary ankush.chaudhary@indglobal.ae" at bounding box center [794, 318] width 182 height 31
click at [700, 330] on div "Select new Owner for the selected Leads Change owner of 200 leads to Ankush Cha…" at bounding box center [731, 314] width 382 height 133
click at [696, 430] on button "Change" at bounding box center [694, 436] width 64 height 23
